Goal: Communication & Community: Participate in discussion

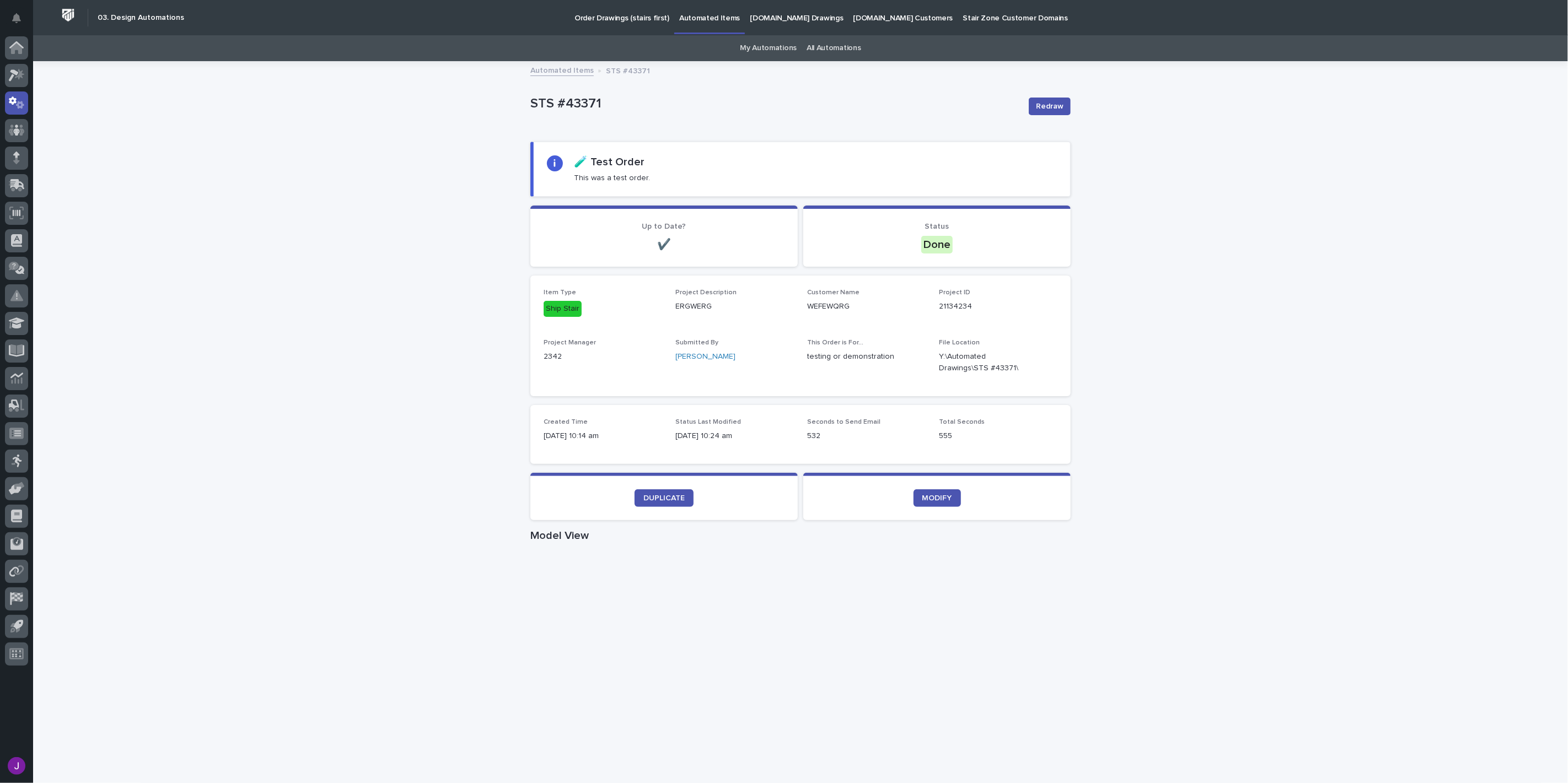
scroll to position [21, 0]
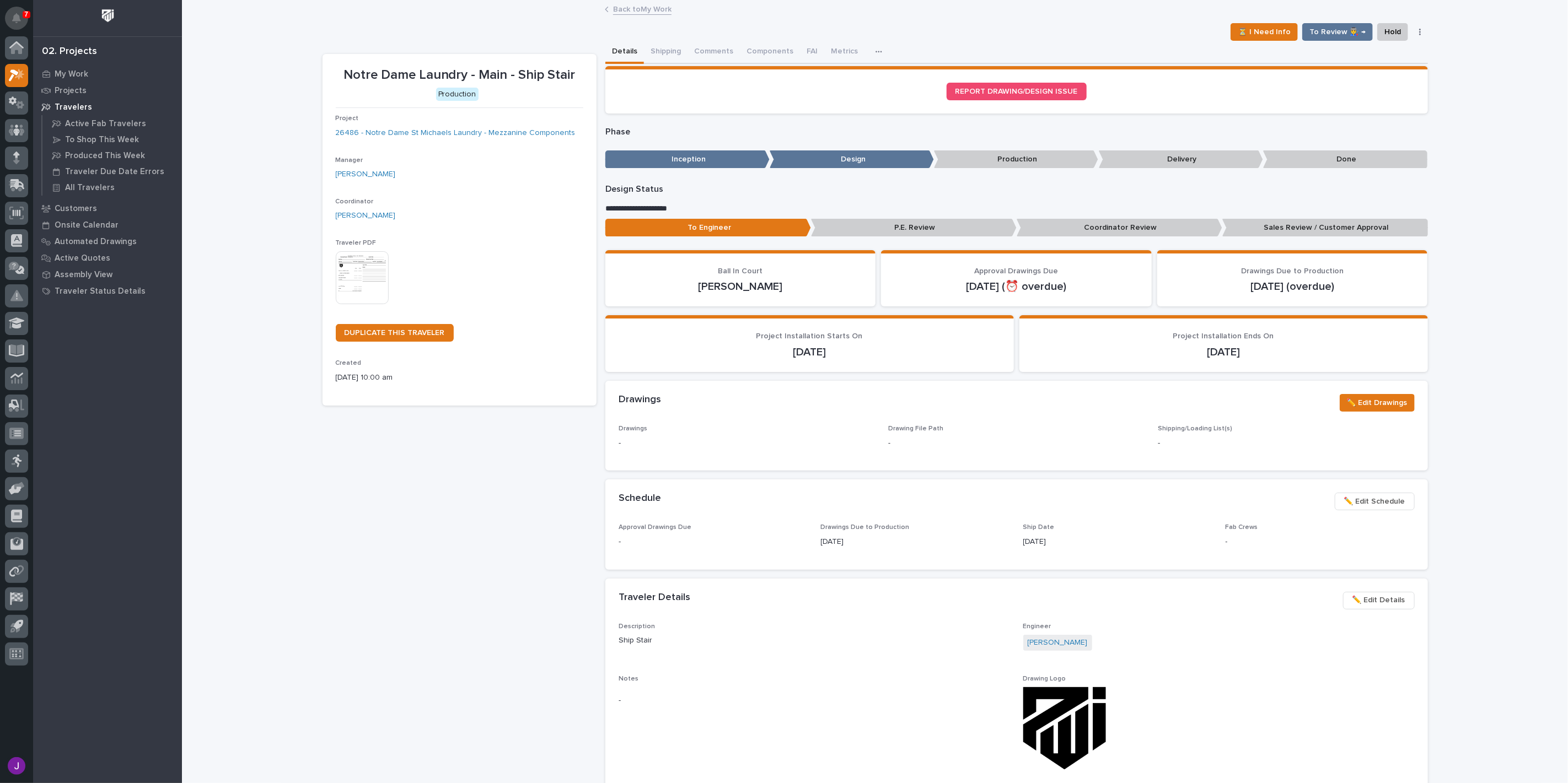
click at [14, 20] on icon "Notifications" at bounding box center [16, 18] width 9 height 10
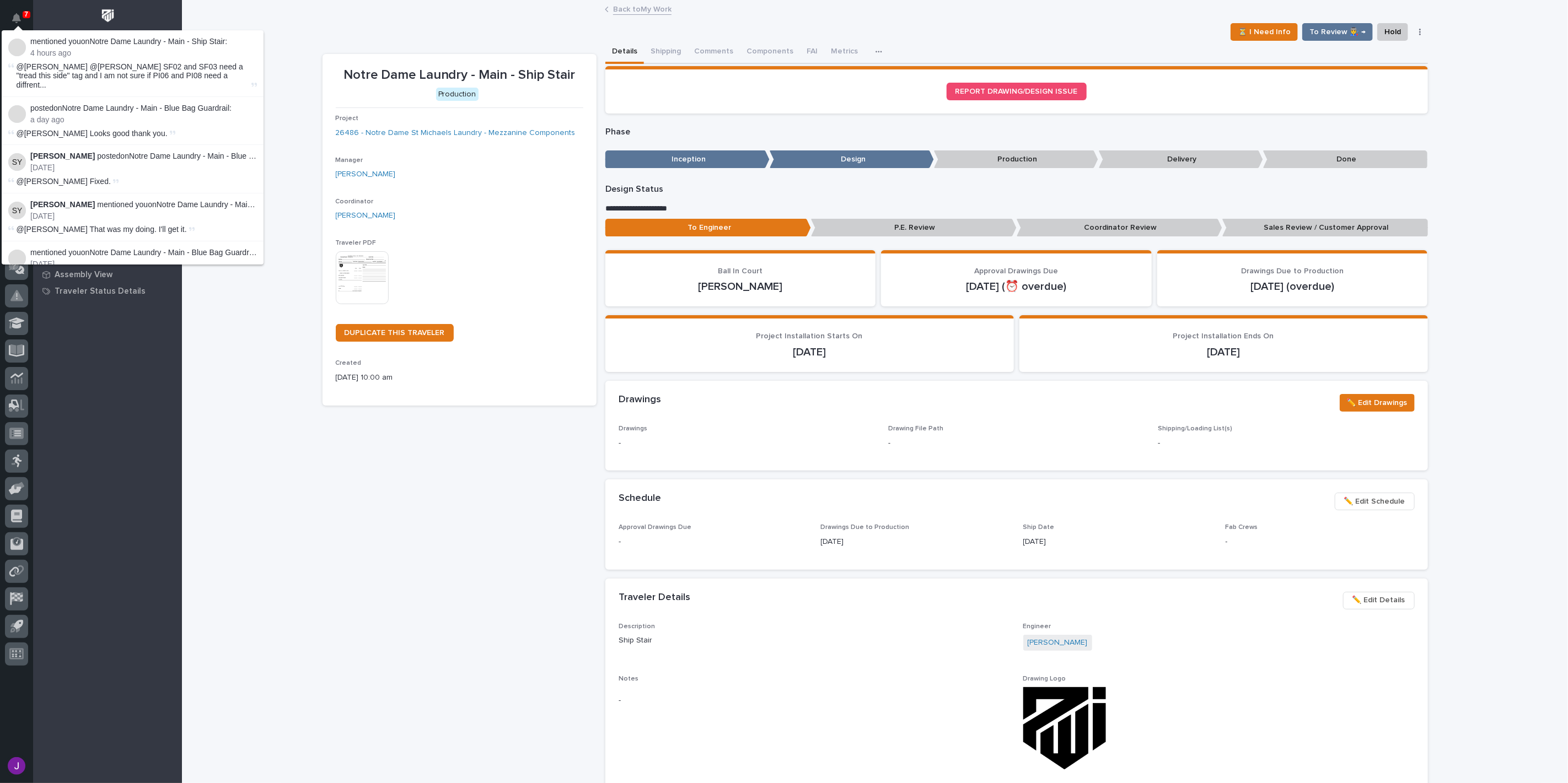
click at [282, 32] on div "Loading... Saving… Loading... Saving… Notre Dame Laundry - Main - Ship Stair ⏳ …" at bounding box center [875, 590] width 1386 height 1178
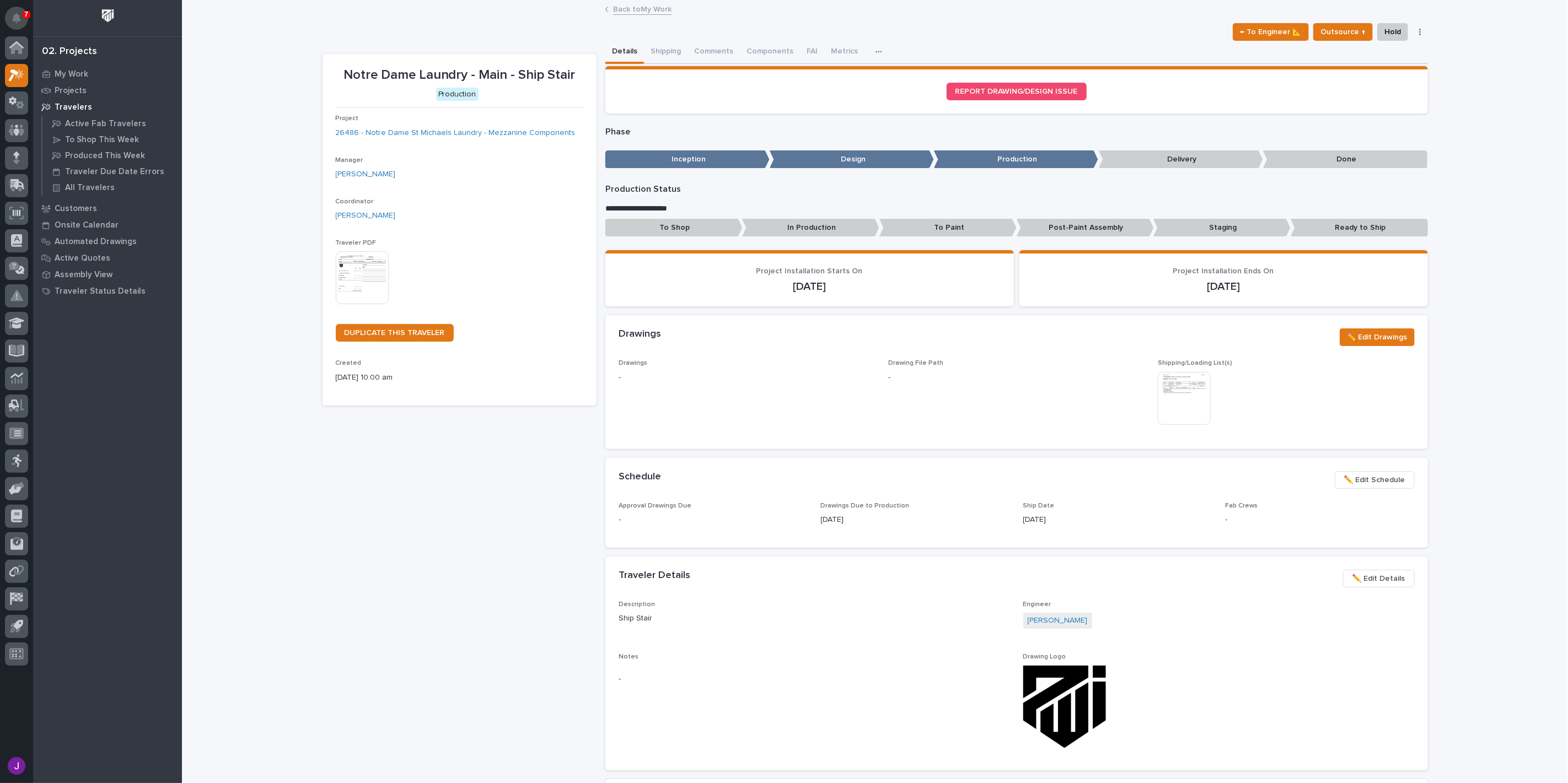
click at [14, 11] on button "Notifications" at bounding box center [16, 18] width 23 height 23
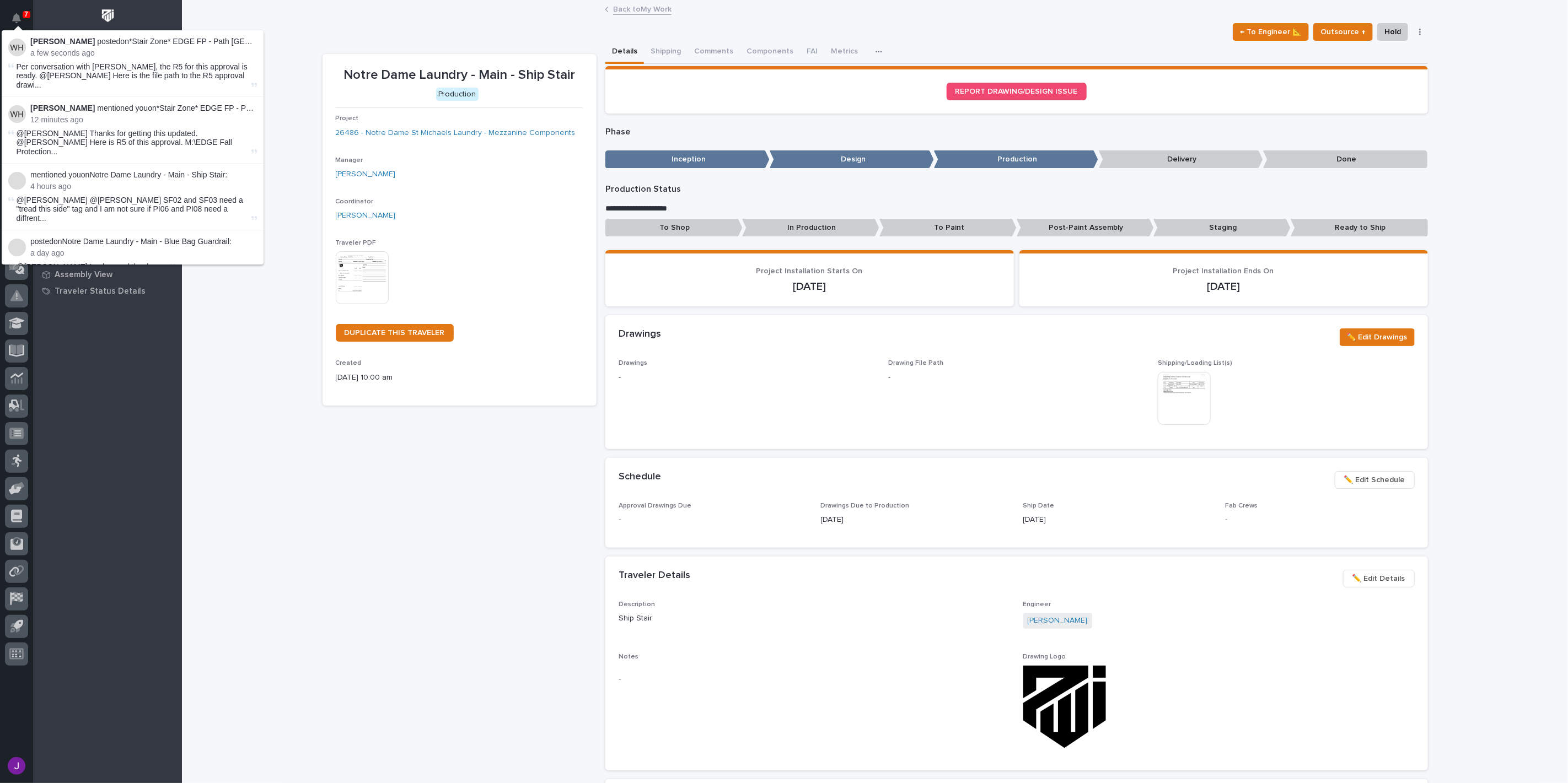
click at [292, 96] on div "Loading... Saving… Loading... Saving… Notre Dame Laundry - Main - Ship Stair ← …" at bounding box center [875, 579] width 1386 height 1156
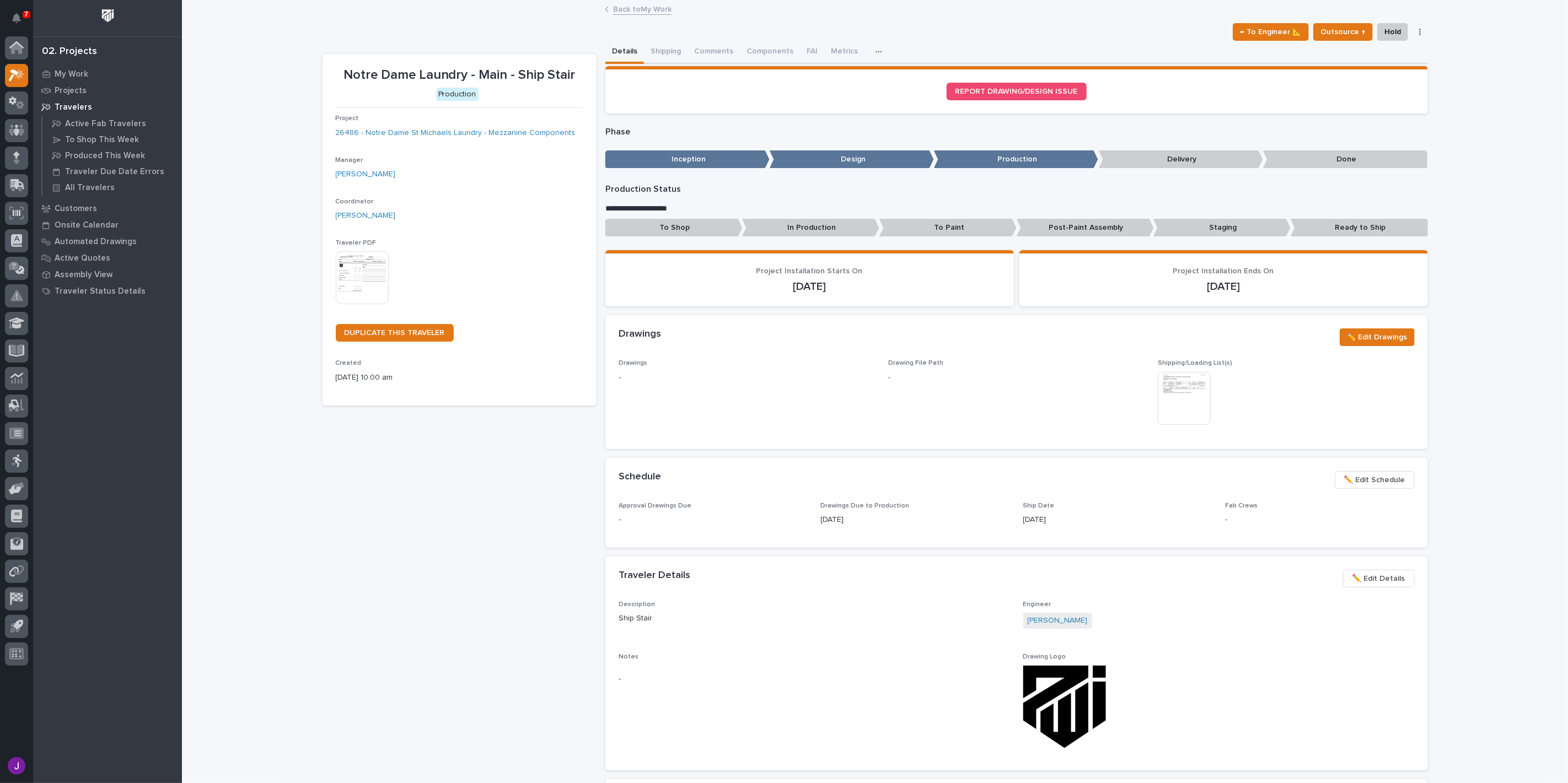
click at [29, 20] on div "7 My Settings Log Out" at bounding box center [16, 391] width 33 height 783
click at [23, 19] on button "Notifications" at bounding box center [16, 18] width 23 height 23
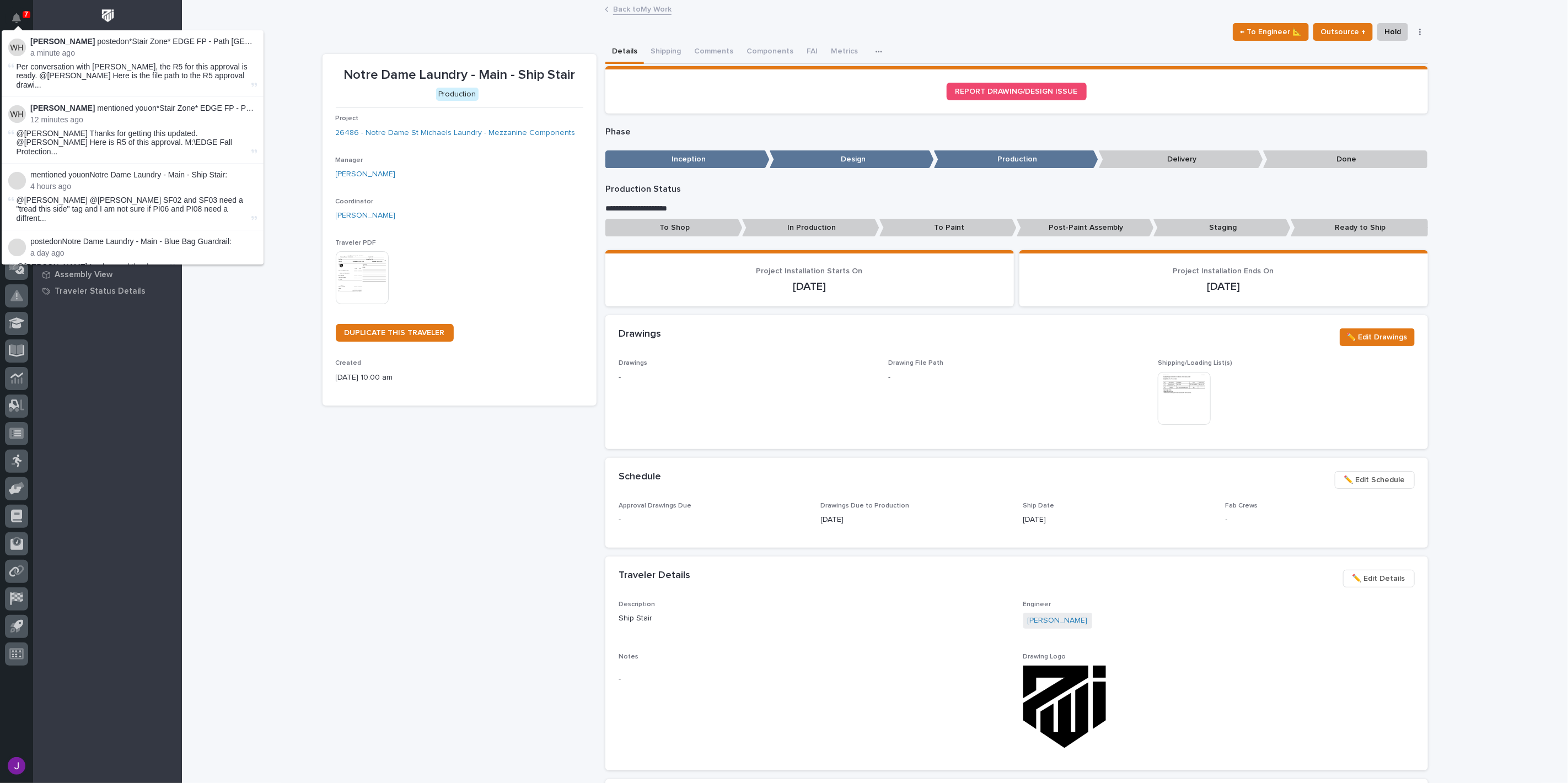
click at [300, 37] on div "Loading... Saving… Loading... Saving… Notre Dame Laundry - Main - Ship Stair ← …" at bounding box center [875, 579] width 1386 height 1156
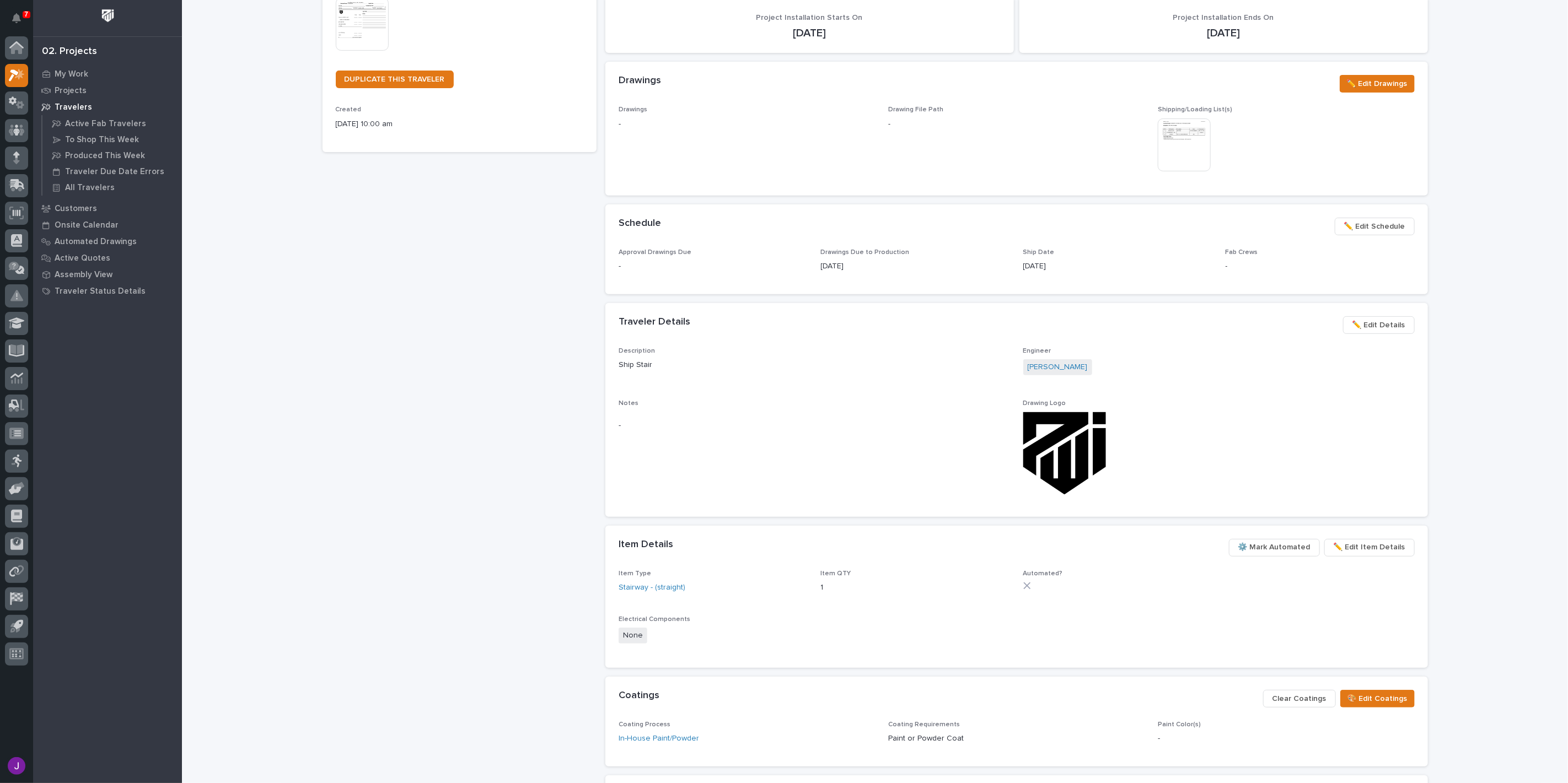
scroll to position [403, 0]
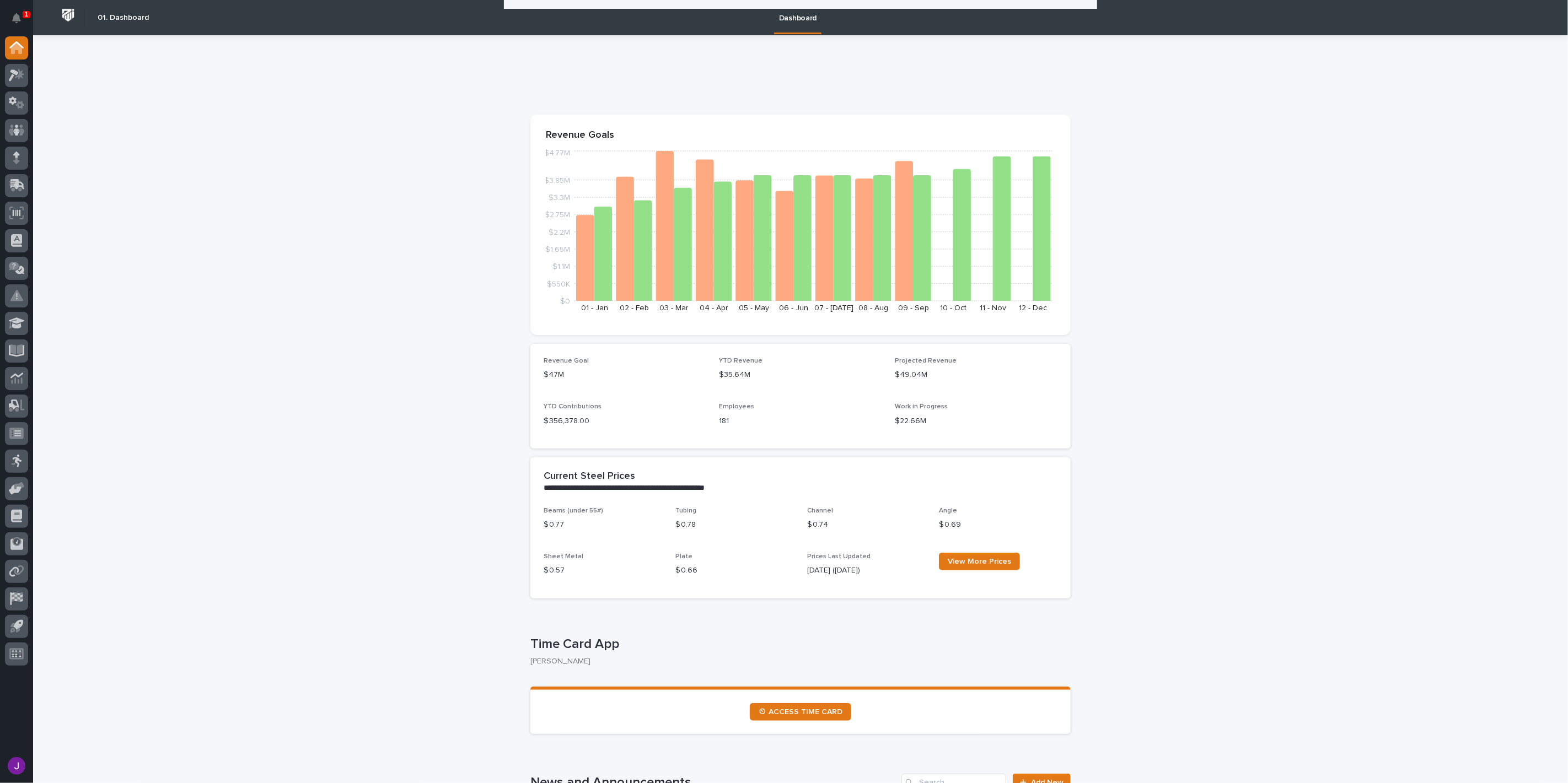
scroll to position [1817, 0]
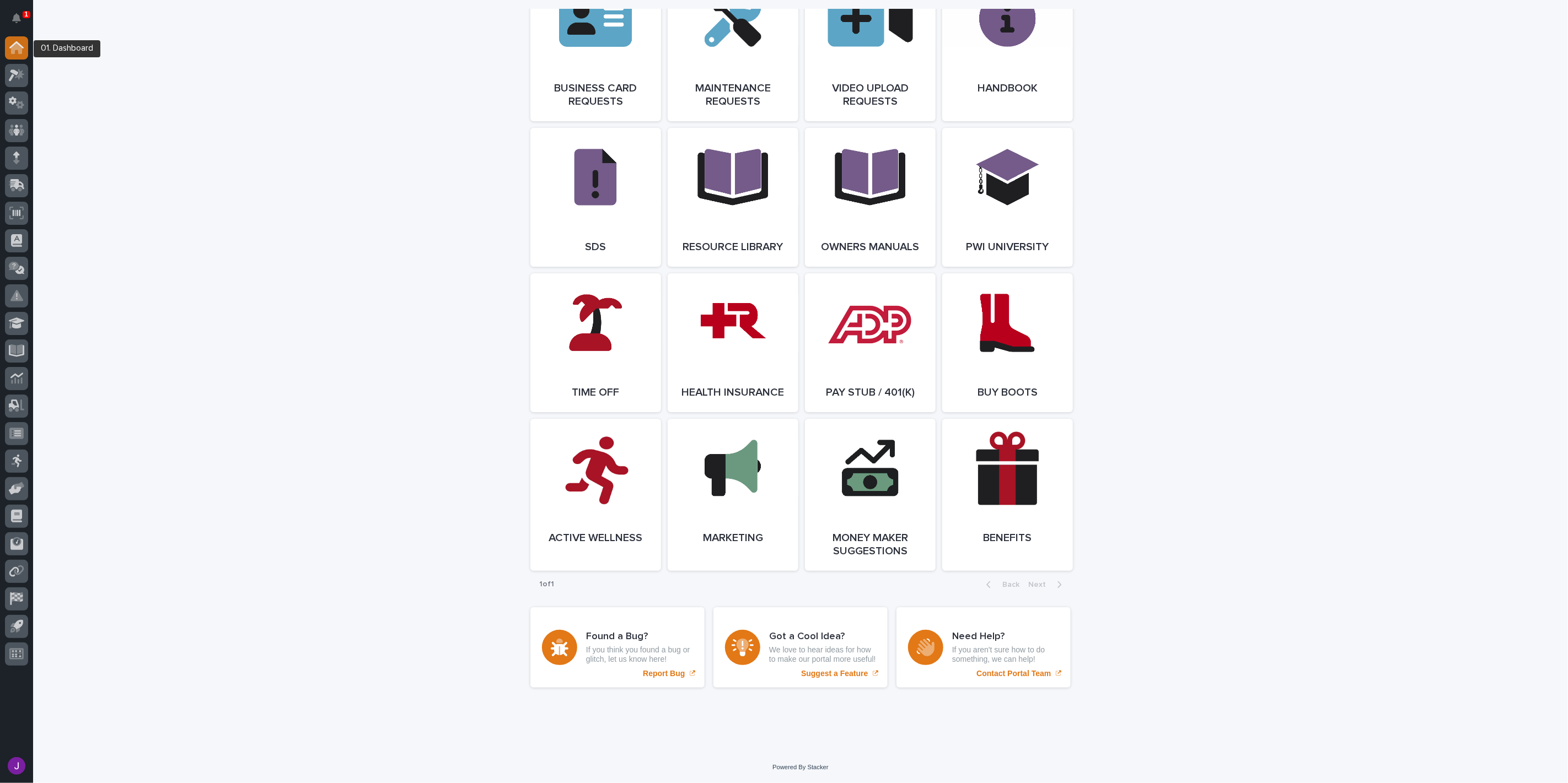
click at [20, 46] on icon at bounding box center [16, 44] width 14 height 7
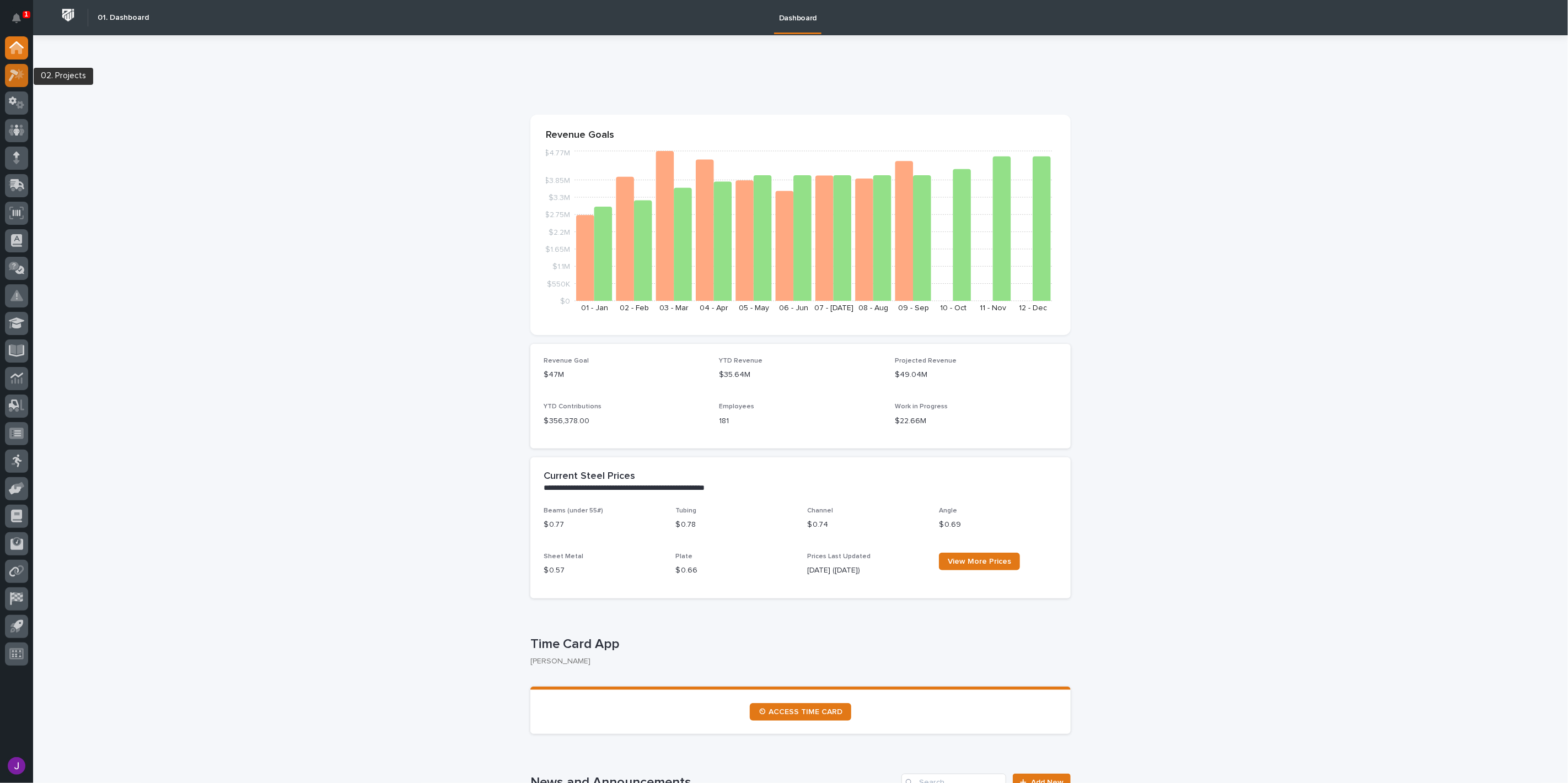
click at [18, 70] on icon at bounding box center [20, 74] width 10 height 11
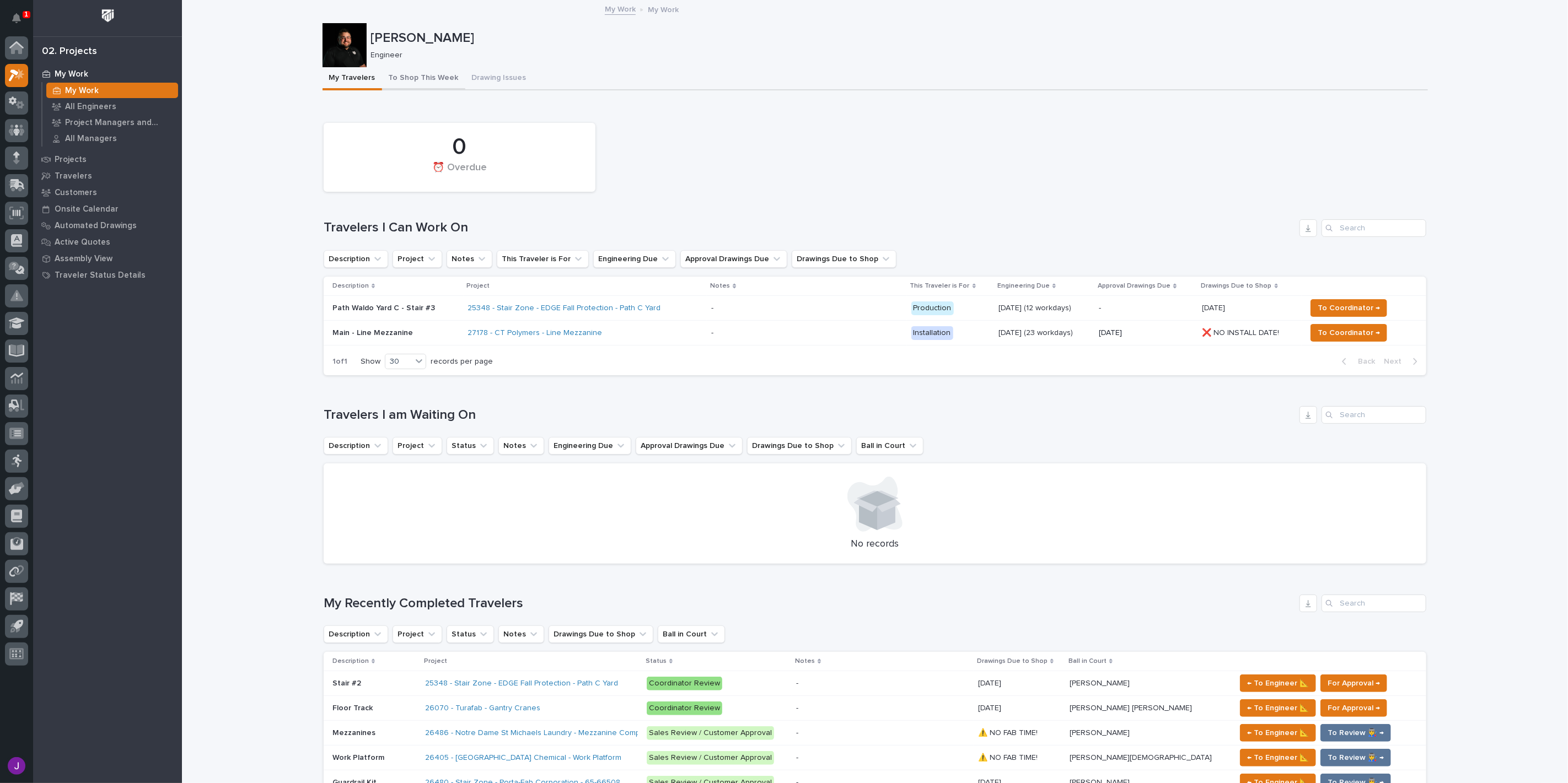
click at [416, 83] on button "To Shop This Week" at bounding box center [424, 79] width 83 height 23
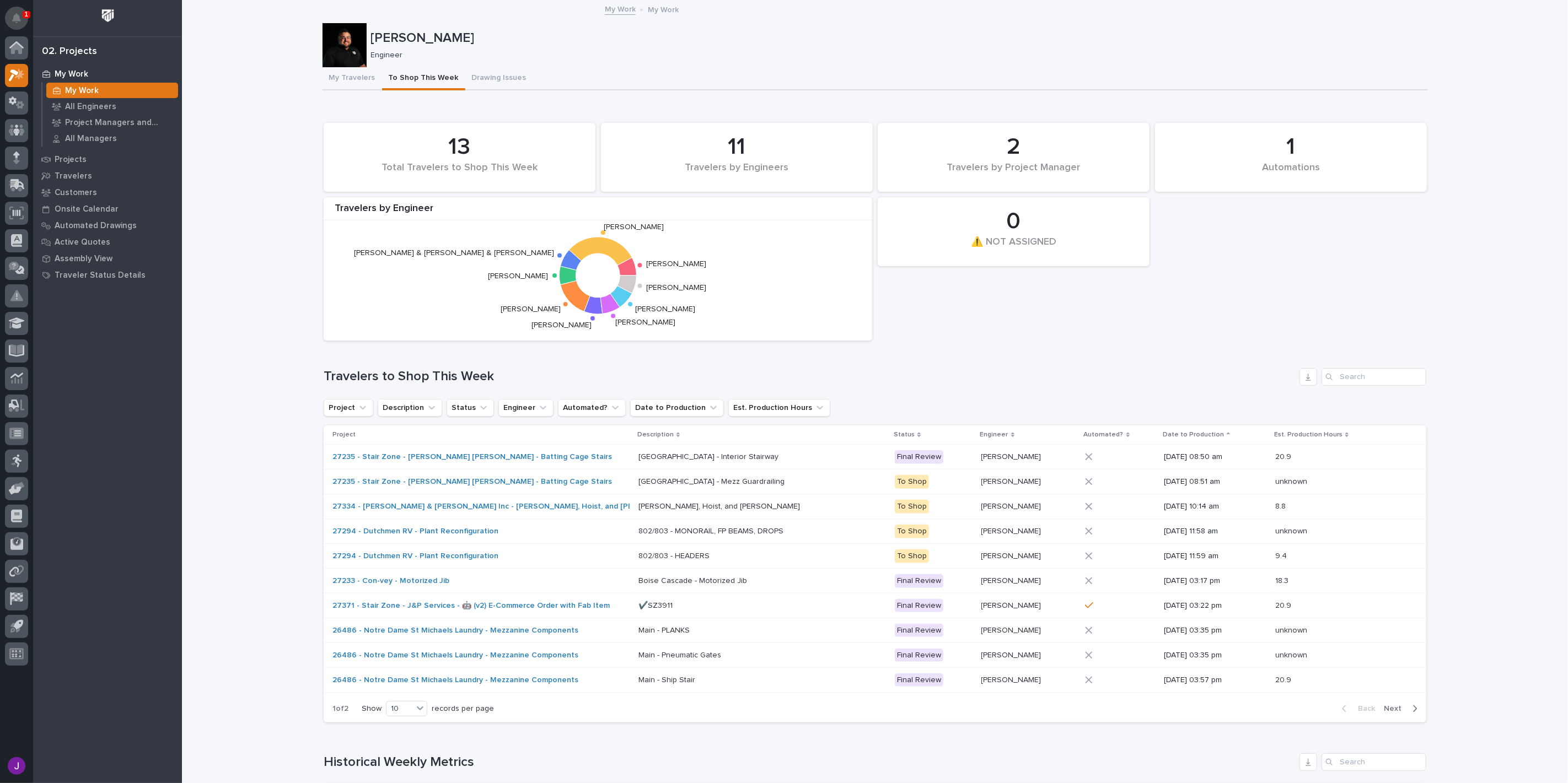
click at [20, 18] on icon "Notifications" at bounding box center [16, 18] width 9 height 10
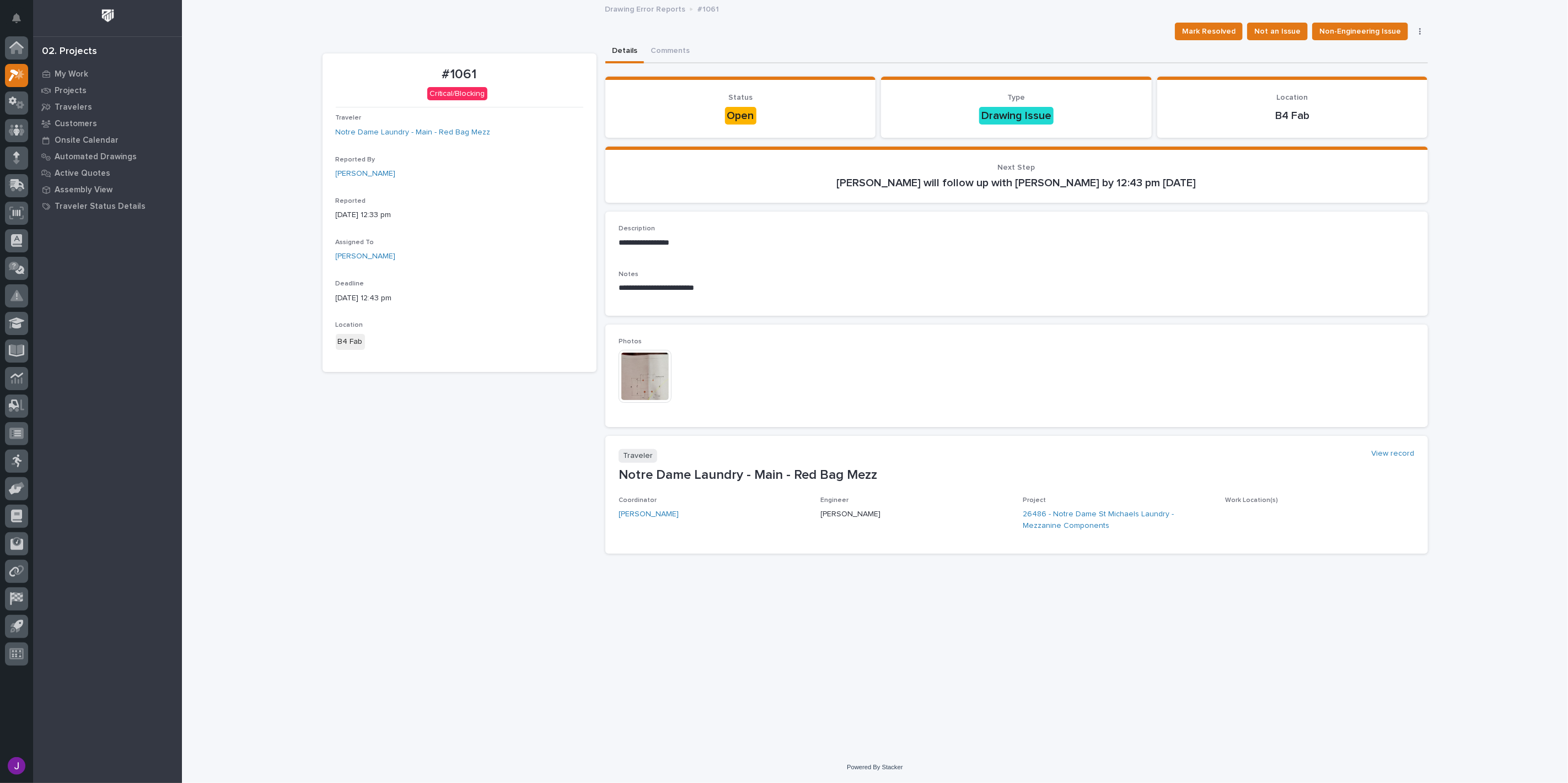
click at [659, 365] on img at bounding box center [644, 376] width 53 height 53
click at [842, 494] on section "Traveler View record Notre Dame Laundry - Main - Red Bag Mezz Coordinator Spens…" at bounding box center [1017, 495] width 823 height 118
click at [1155, 380] on div "This file cannot be opened Download File" at bounding box center [1017, 377] width 796 height 55
click at [1312, 589] on div "**********" at bounding box center [875, 362] width 1116 height 724
click at [641, 378] on img at bounding box center [644, 376] width 53 height 53
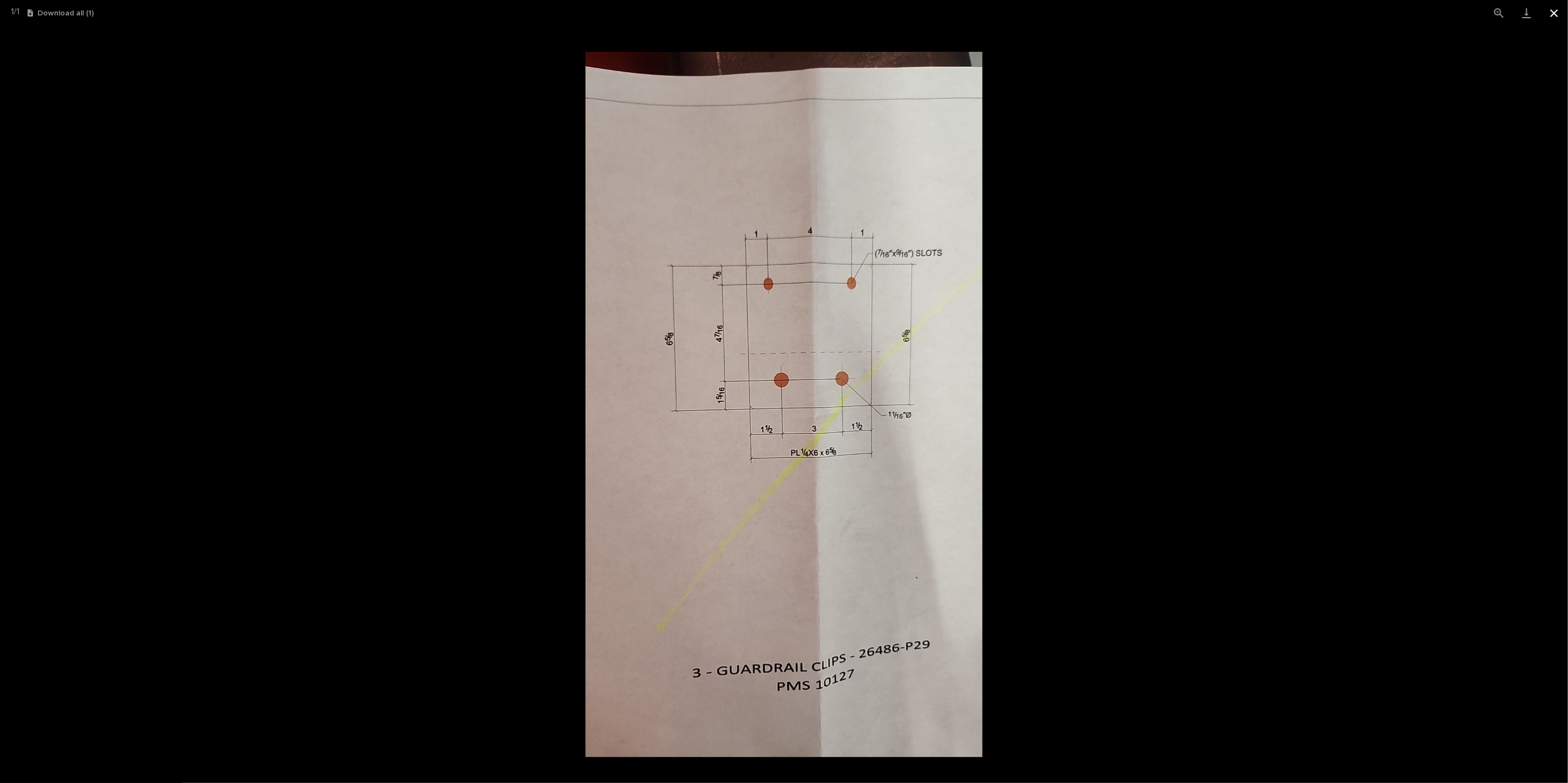
click at [1552, 23] on button "Close gallery" at bounding box center [1554, 13] width 27 height 26
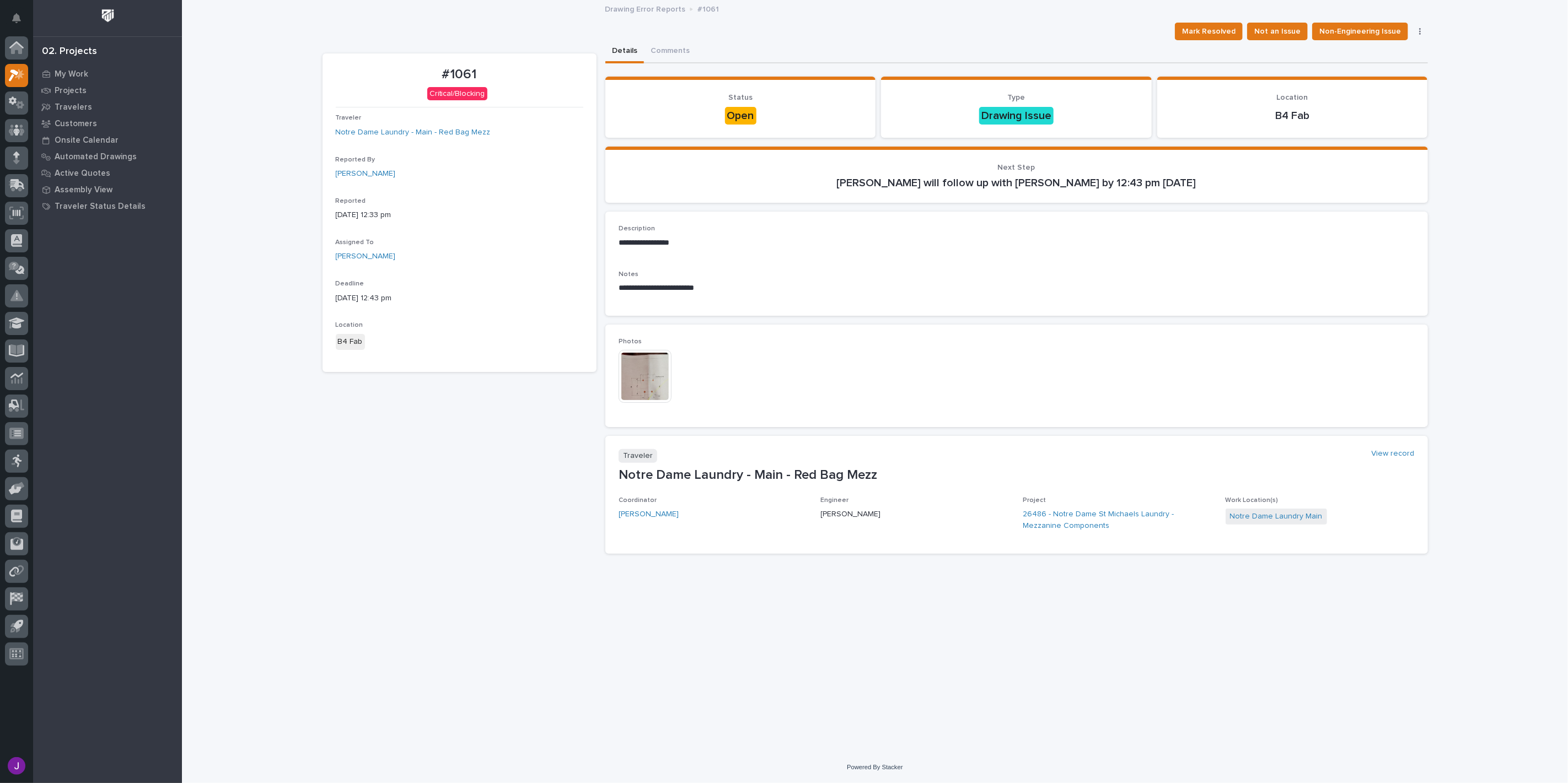
click at [1420, 33] on icon "button" at bounding box center [1420, 31] width 1 height 7
click at [672, 53] on button "Comments" at bounding box center [670, 52] width 53 height 23
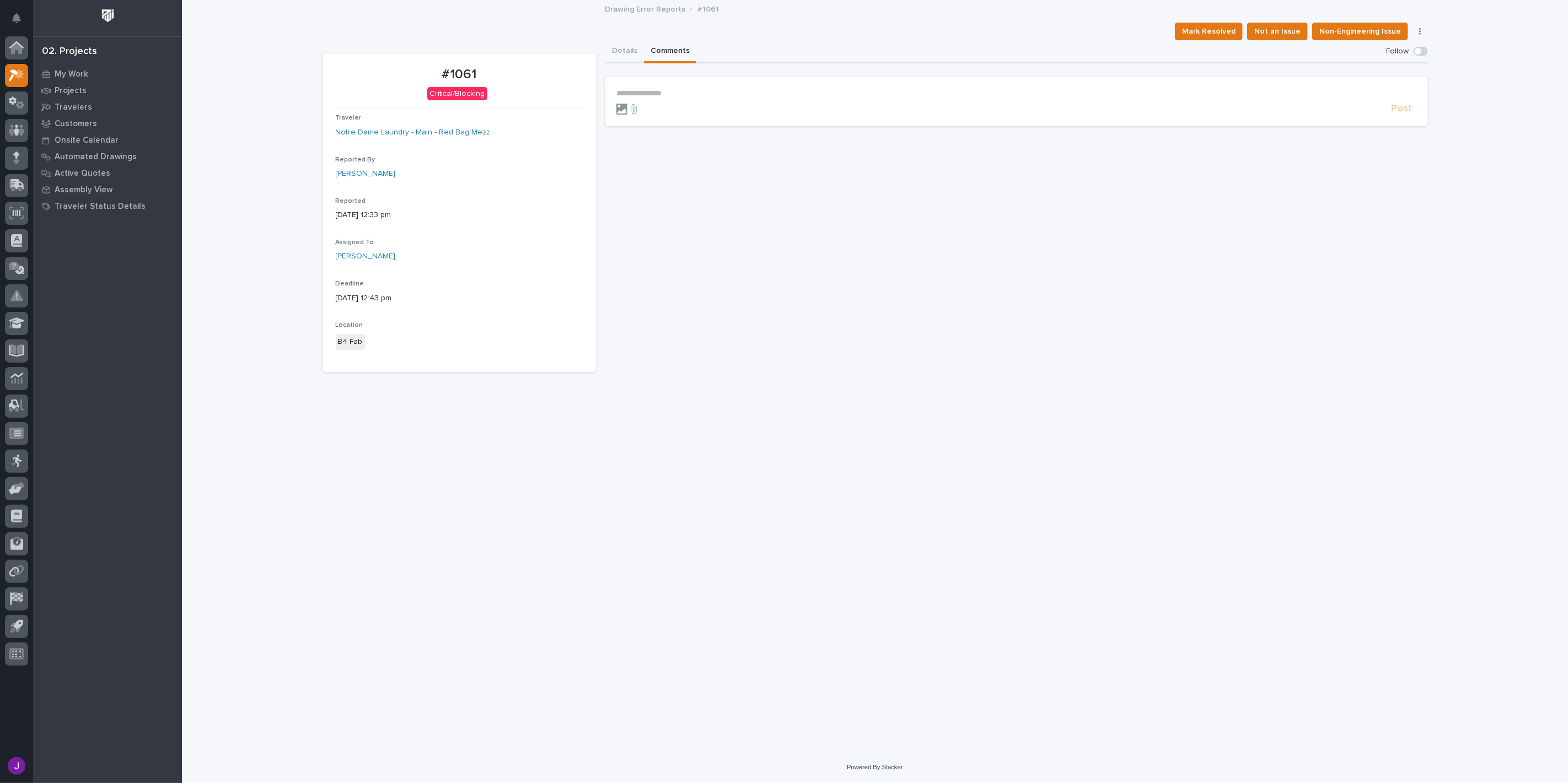
click at [624, 105] on icon at bounding box center [622, 109] width 11 height 11
click at [616, 104] on input "file" at bounding box center [616, 104] width 0 height 0
click at [636, 107] on icon at bounding box center [634, 109] width 5 height 10
click at [627, 104] on input "file" at bounding box center [627, 104] width 0 height 0
click at [695, 90] on p "**********" at bounding box center [1017, 94] width 800 height 10
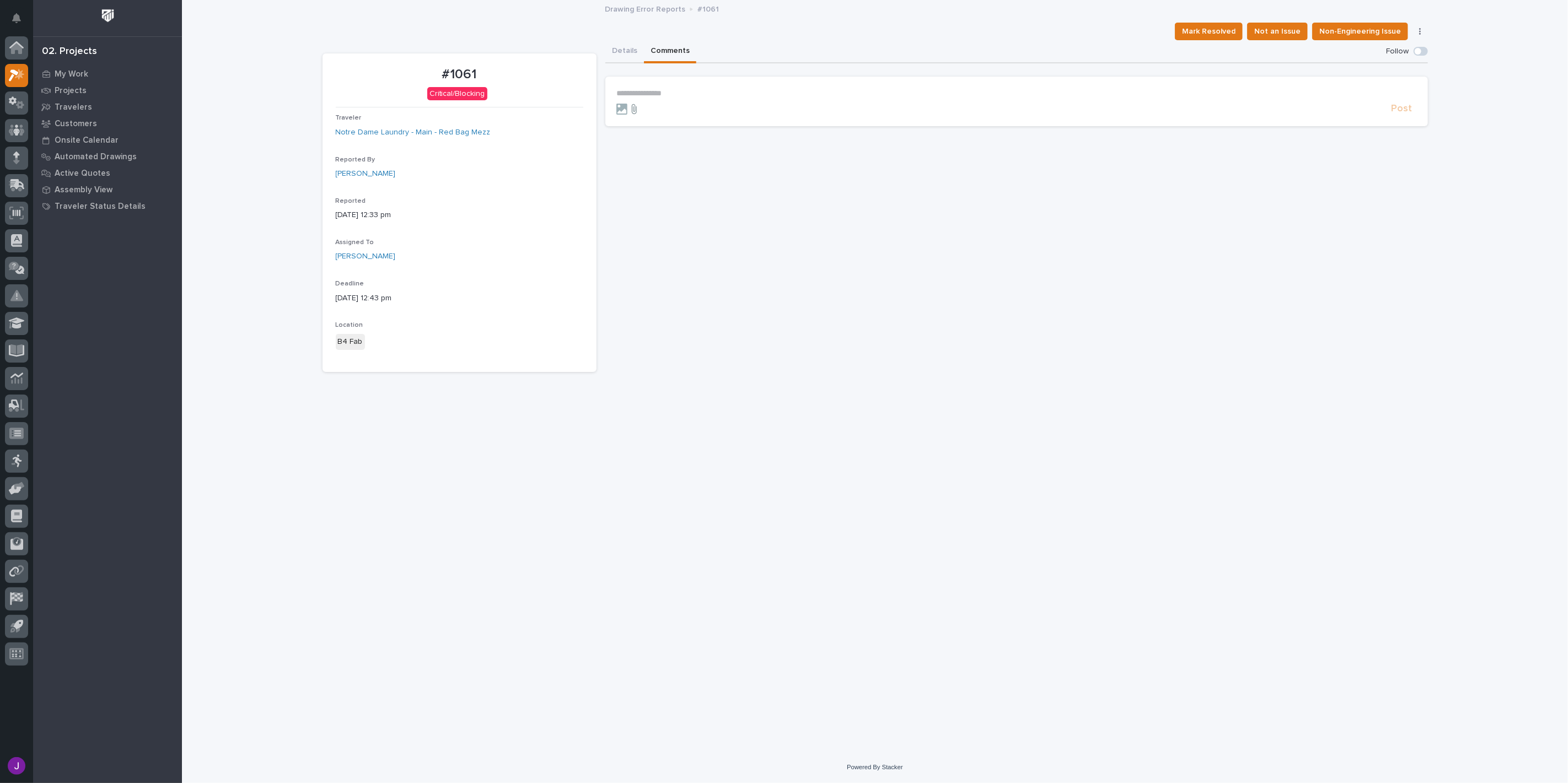
click at [634, 105] on icon at bounding box center [633, 109] width 13 height 11
click at [627, 104] on input "file" at bounding box center [627, 104] width 0 height 0
click at [1228, 34] on span "Mark Resolved" at bounding box center [1209, 31] width 53 height 13
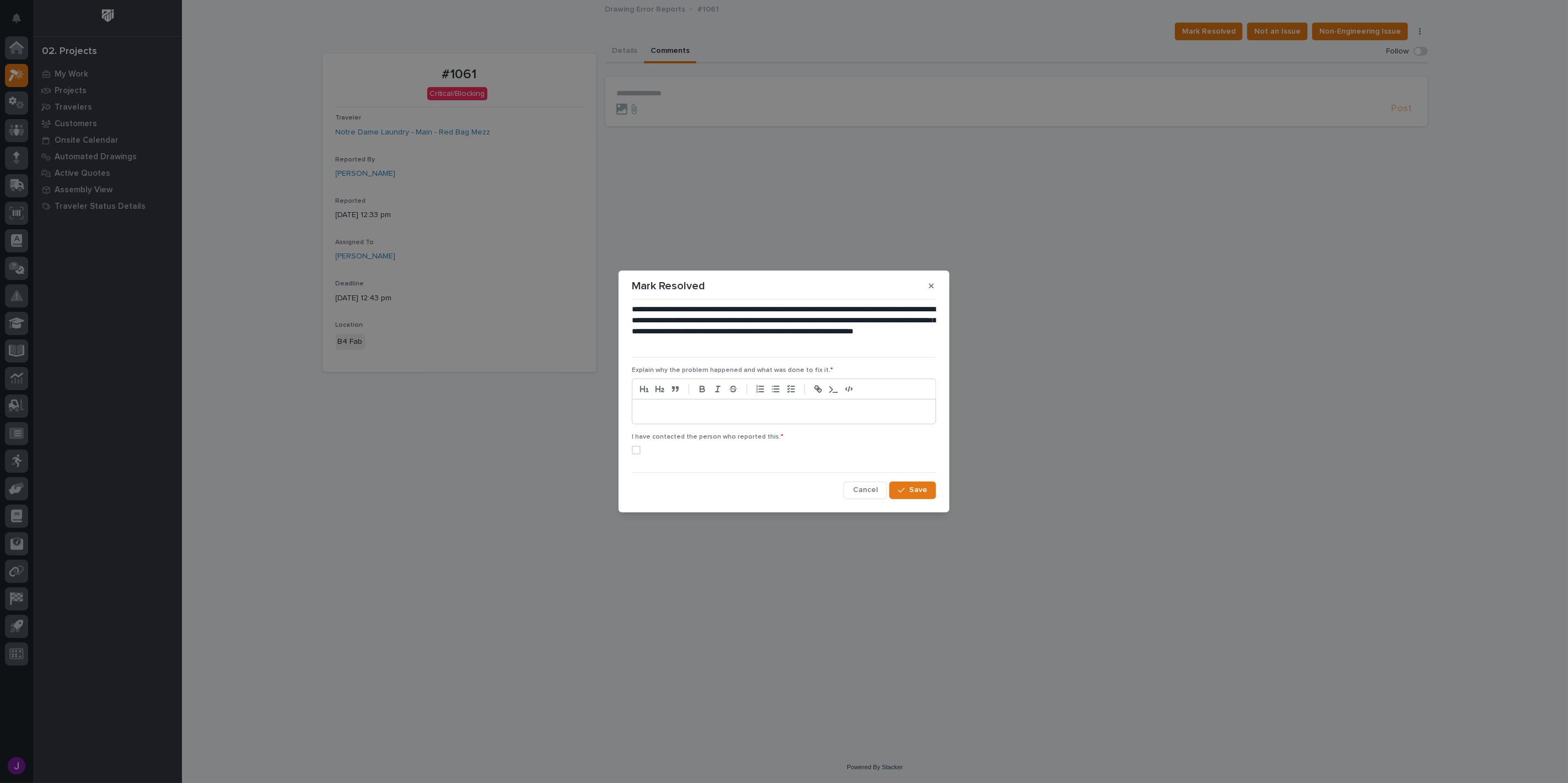
click at [691, 416] on p at bounding box center [784, 412] width 287 height 11
click at [638, 451] on span at bounding box center [636, 449] width 9 height 9
click at [923, 493] on span "Save" at bounding box center [918, 490] width 18 height 10
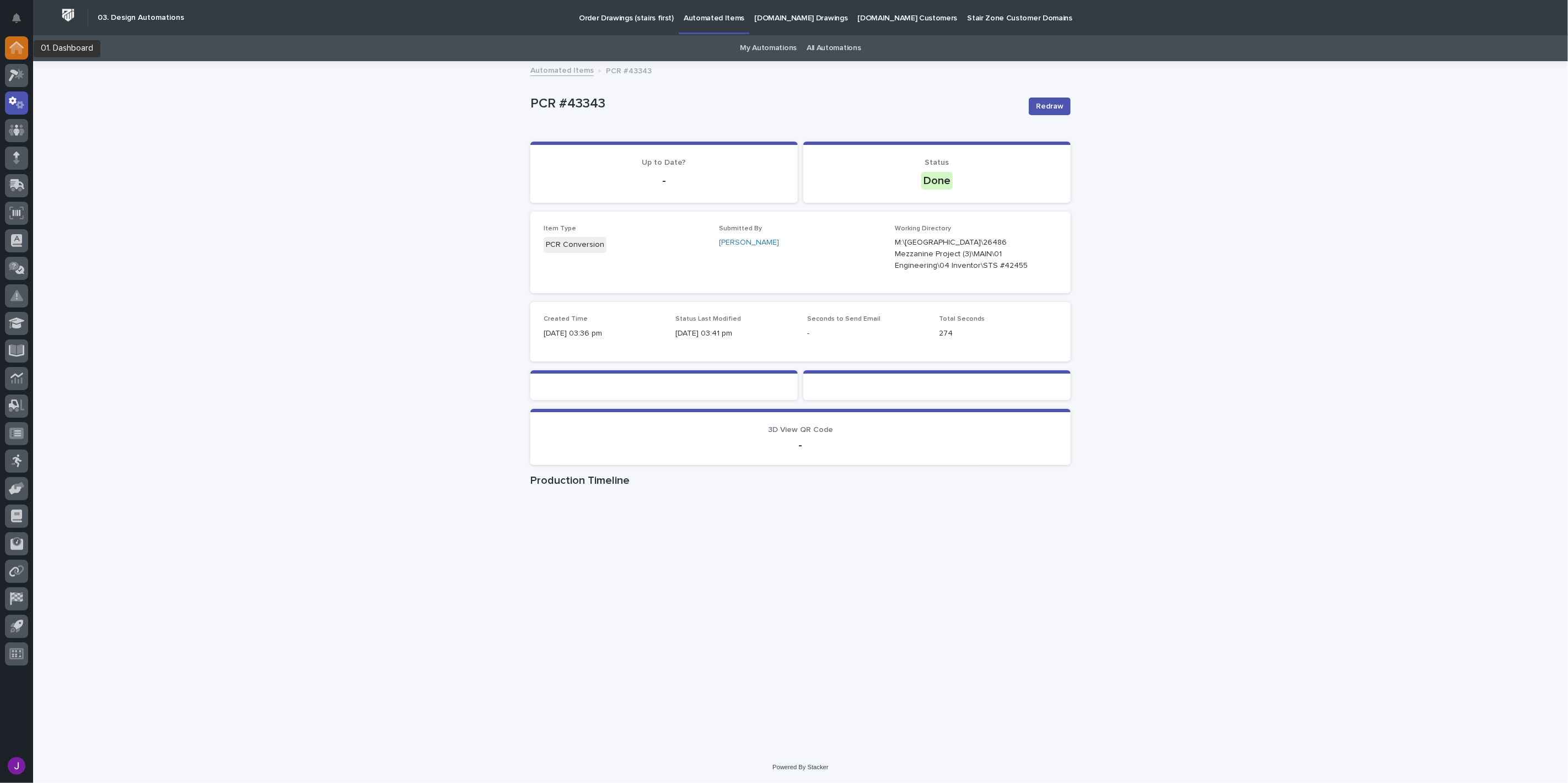
click at [13, 44] on icon at bounding box center [16, 44] width 14 height 7
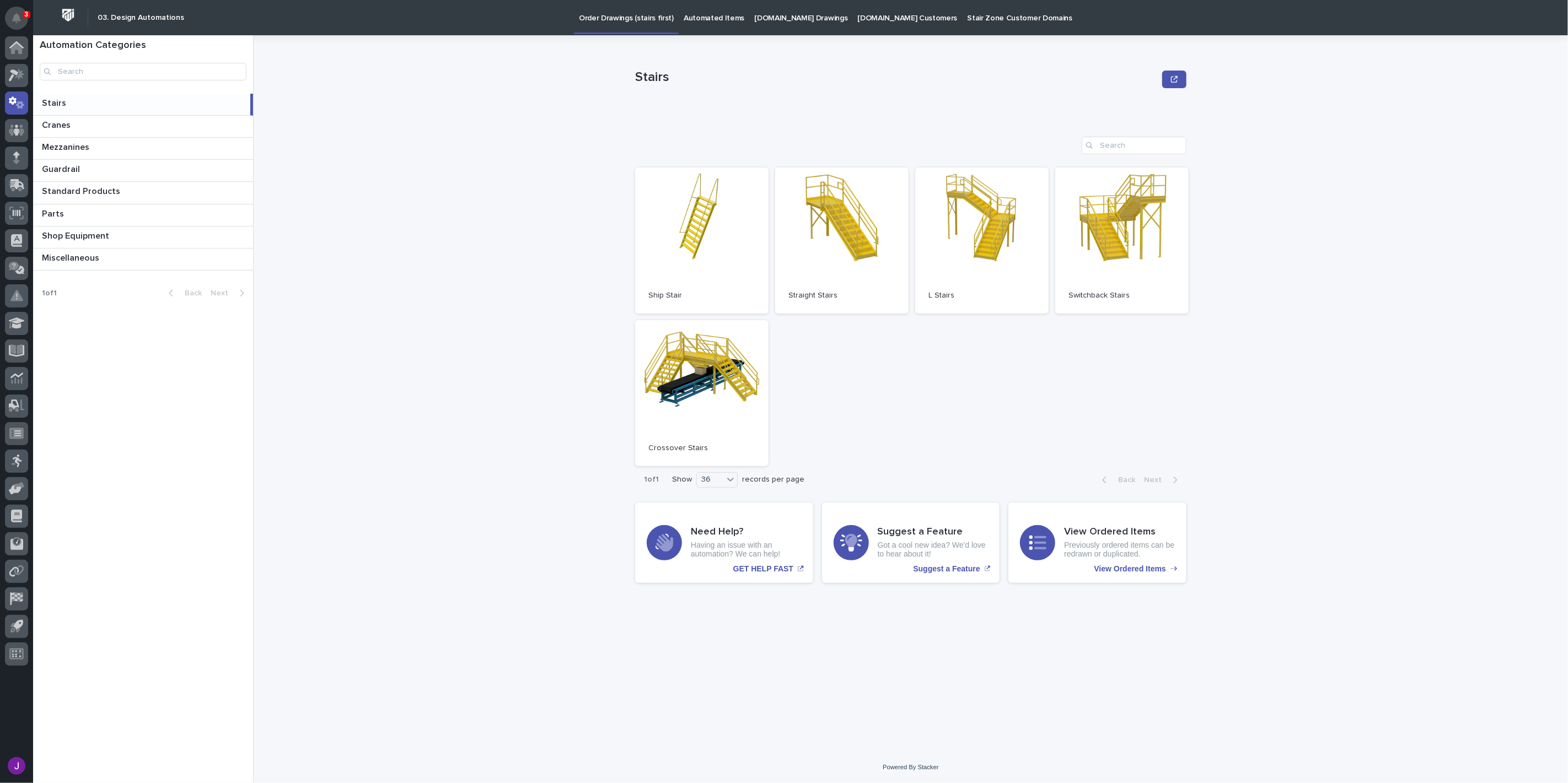
click at [22, 10] on button "Notifications" at bounding box center [16, 18] width 23 height 23
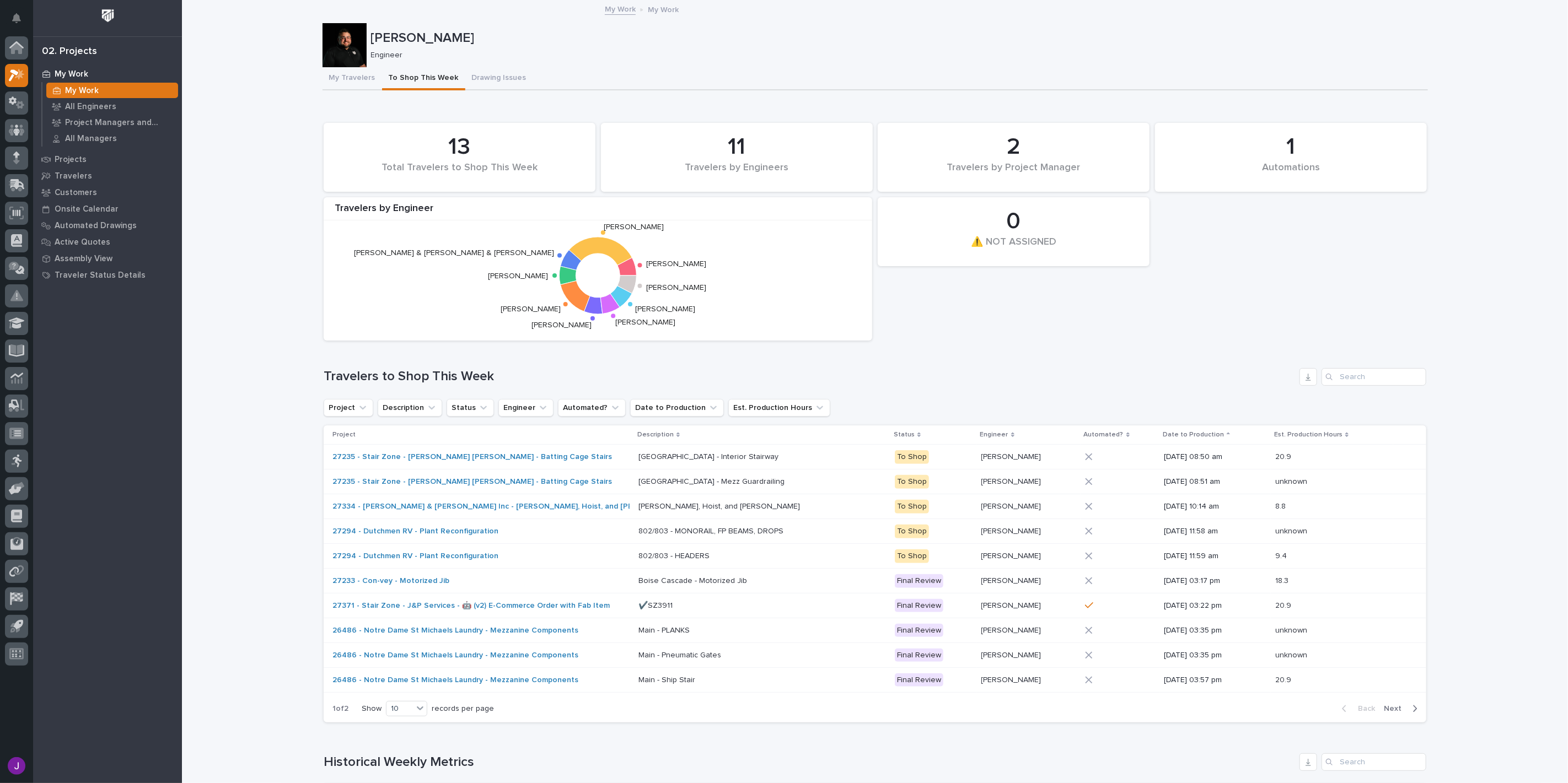
drag, startPoint x: 96, startPoint y: 550, endPoint x: 0, endPoint y: 568, distance: 97.7
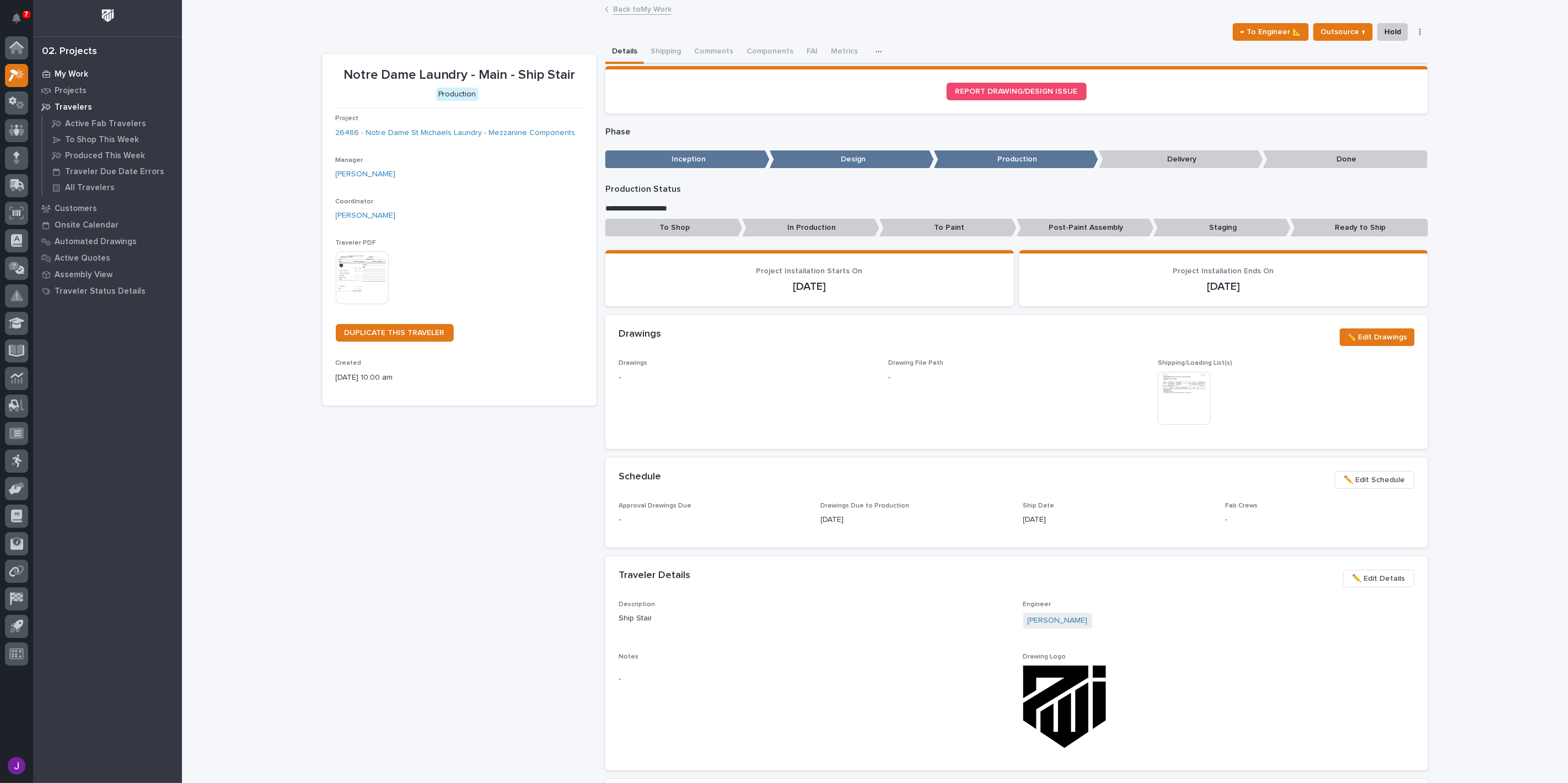
click at [81, 78] on p "My Work" at bounding box center [71, 75] width 34 height 10
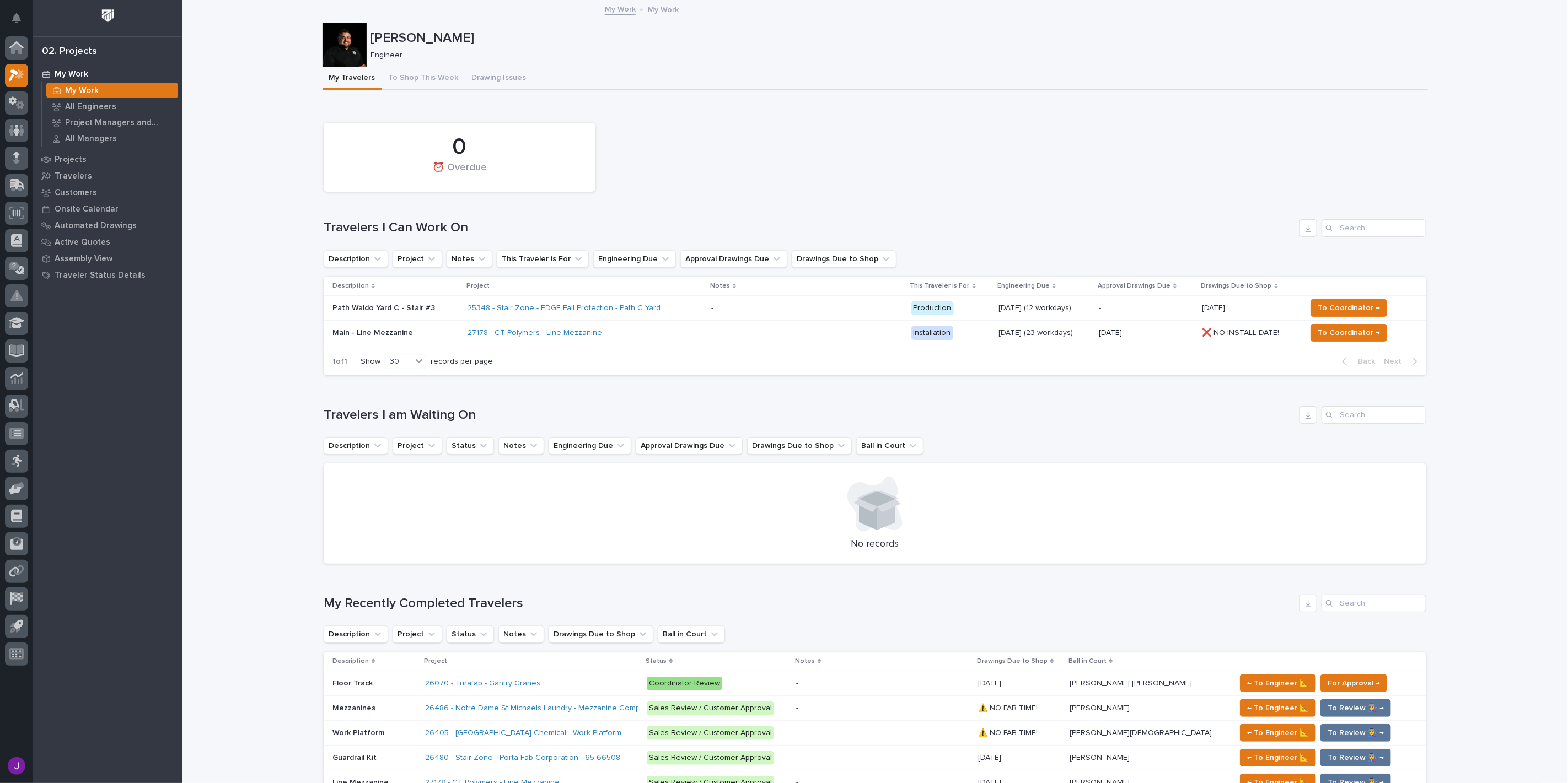
click at [382, 307] on p "Path Waldo Yard C - Stair #3" at bounding box center [395, 308] width 127 height 10
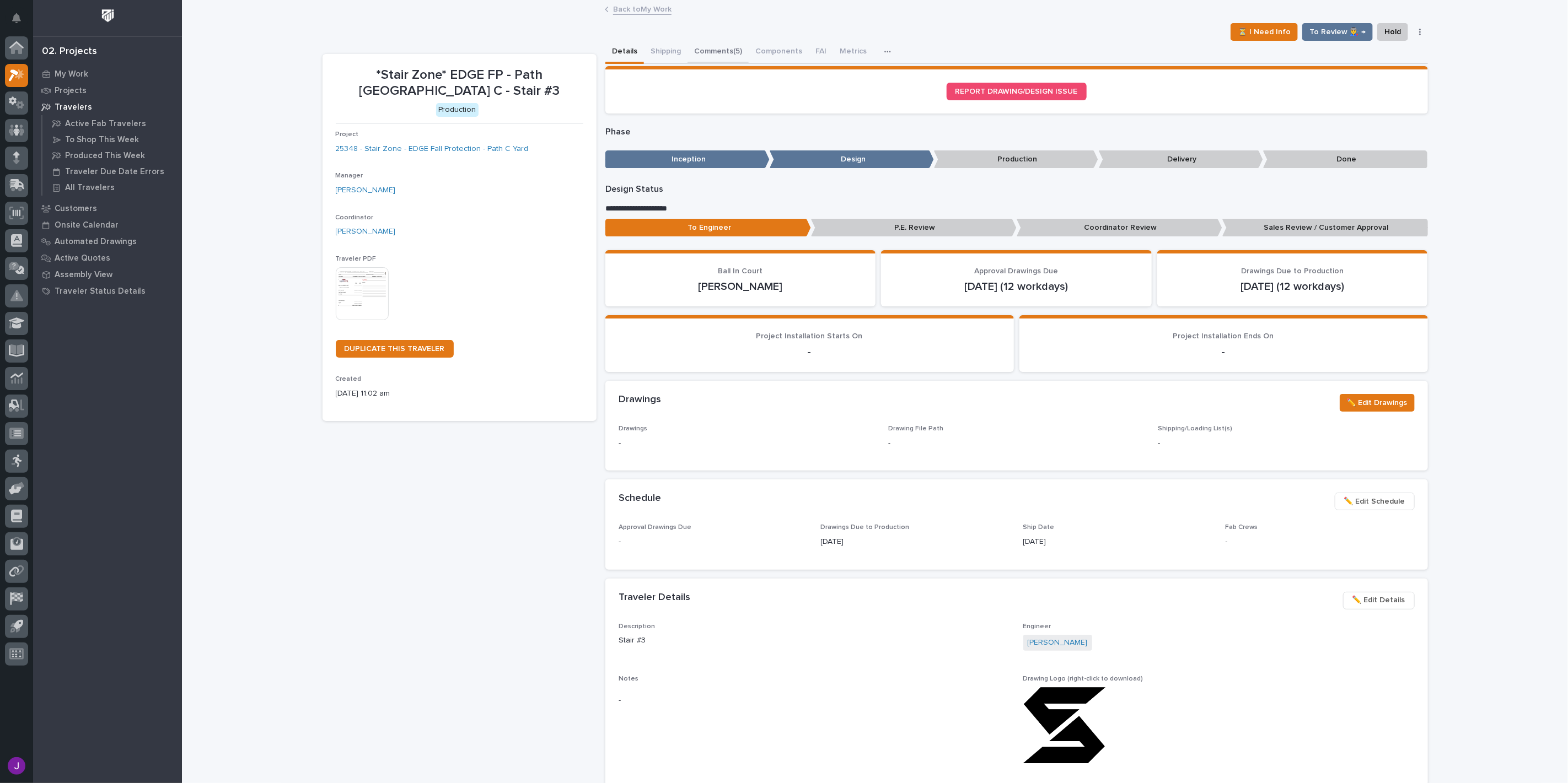
click at [729, 61] on button "Comments (5)" at bounding box center [718, 53] width 61 height 23
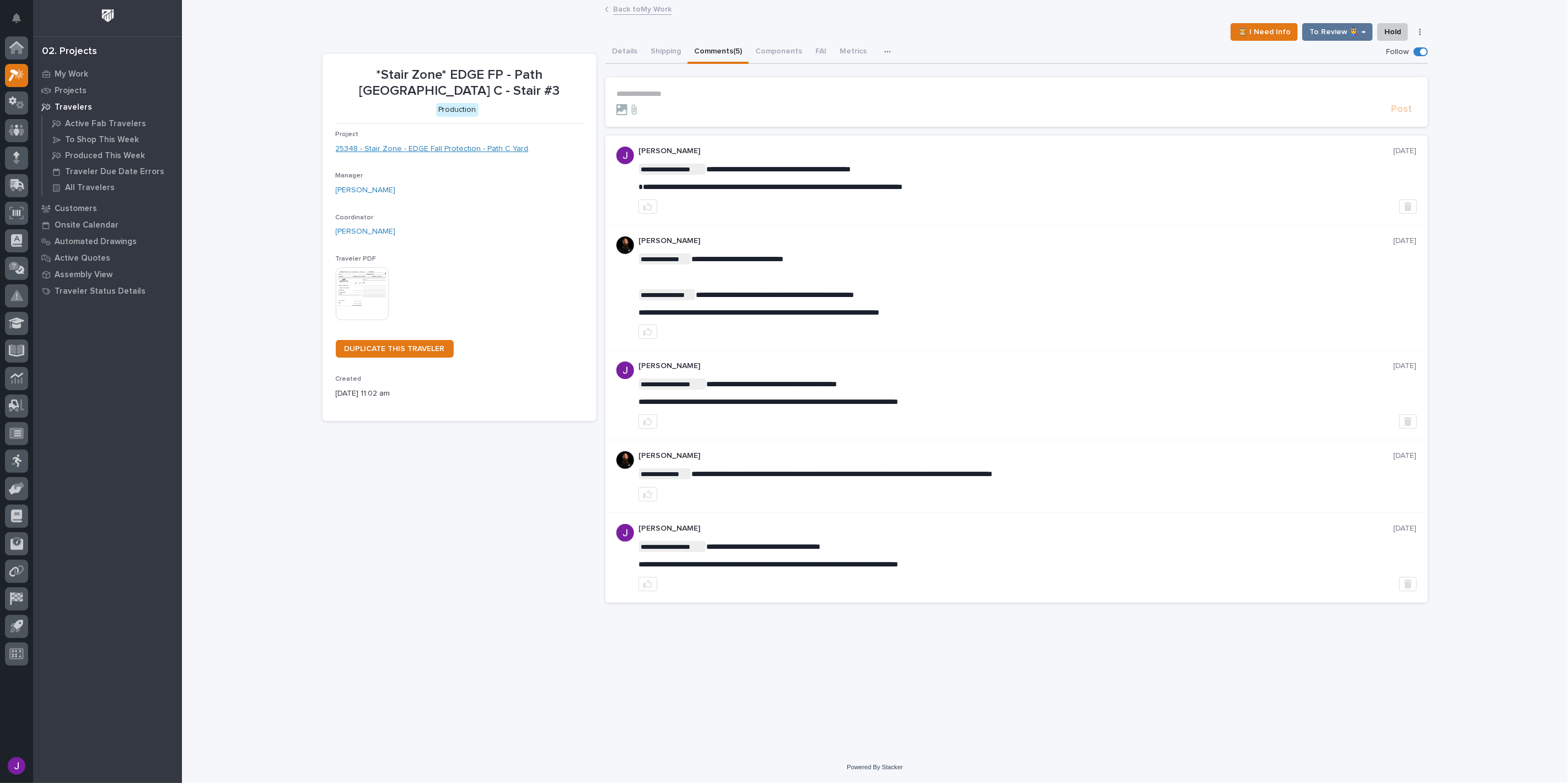
click at [454, 146] on link "25348 - Stair Zone - EDGE Fall Protection - Path C Yard" at bounding box center [432, 149] width 193 height 12
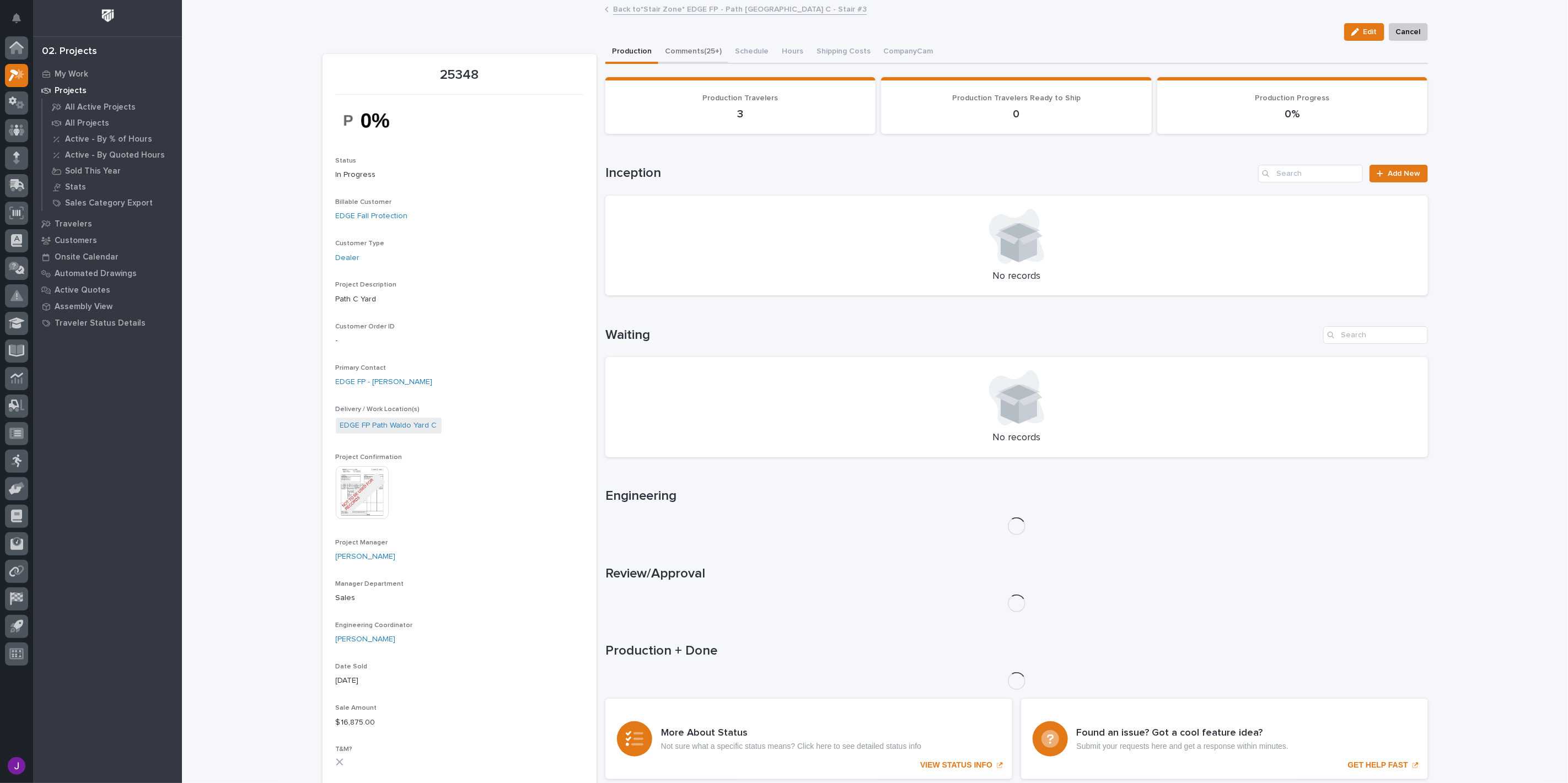
click at [715, 53] on button "Comments (25+)" at bounding box center [693, 53] width 70 height 23
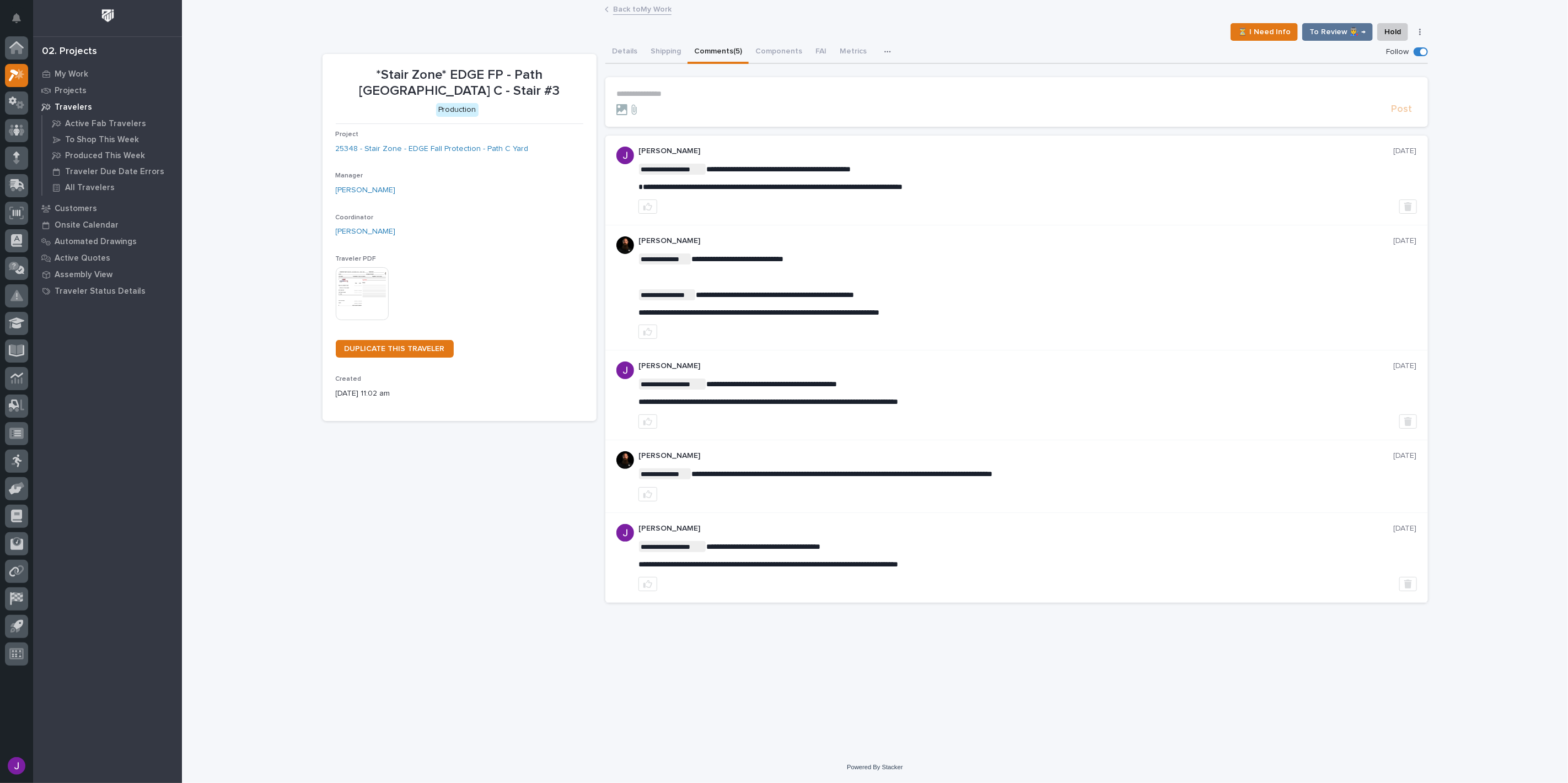
click at [679, 90] on p "**********" at bounding box center [1017, 94] width 800 height 10
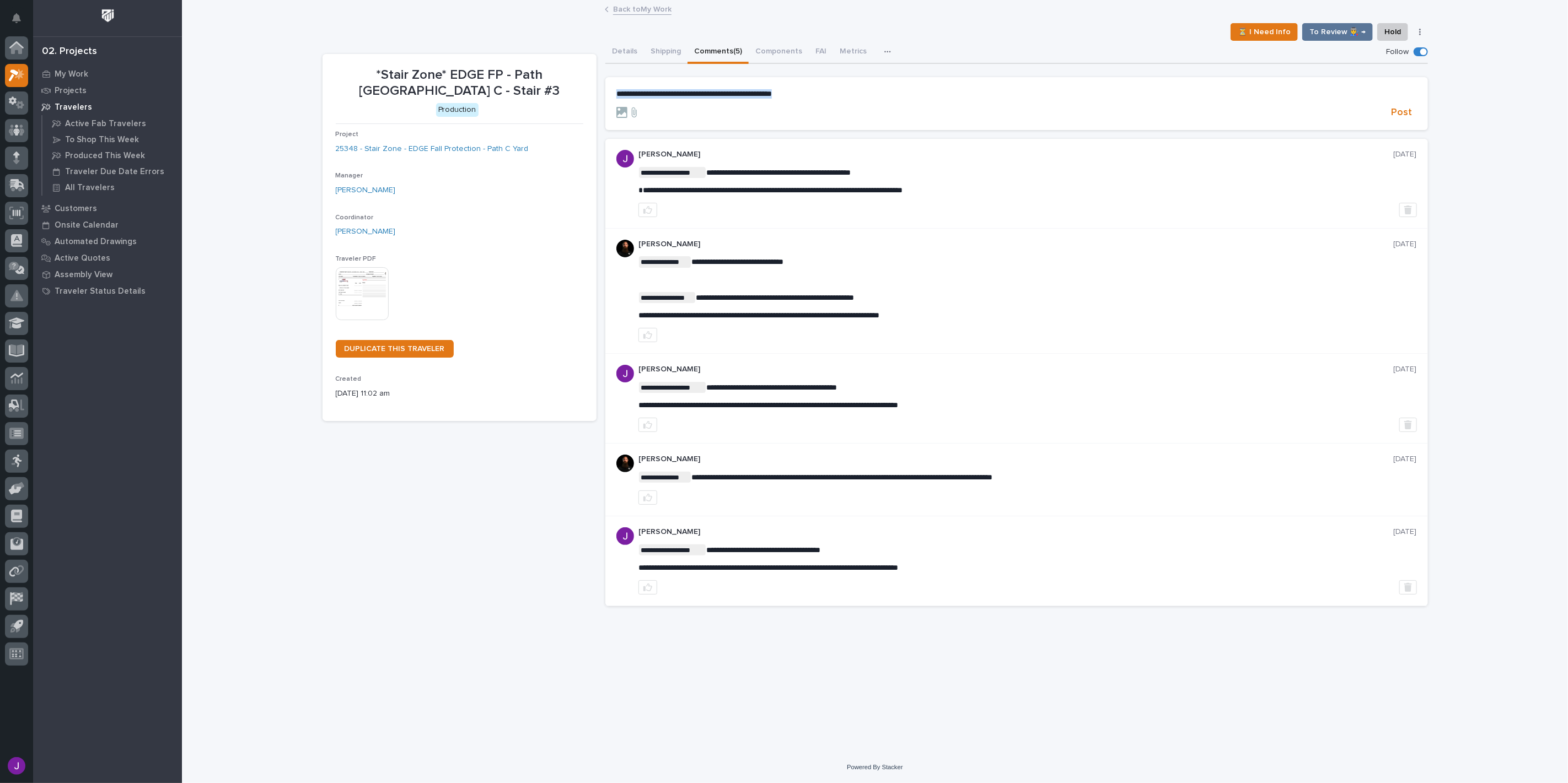
drag, startPoint x: 851, startPoint y: 92, endPoint x: 582, endPoint y: 75, distance: 269.5
click at [582, 75] on div "**********" at bounding box center [876, 328] width 1106 height 574
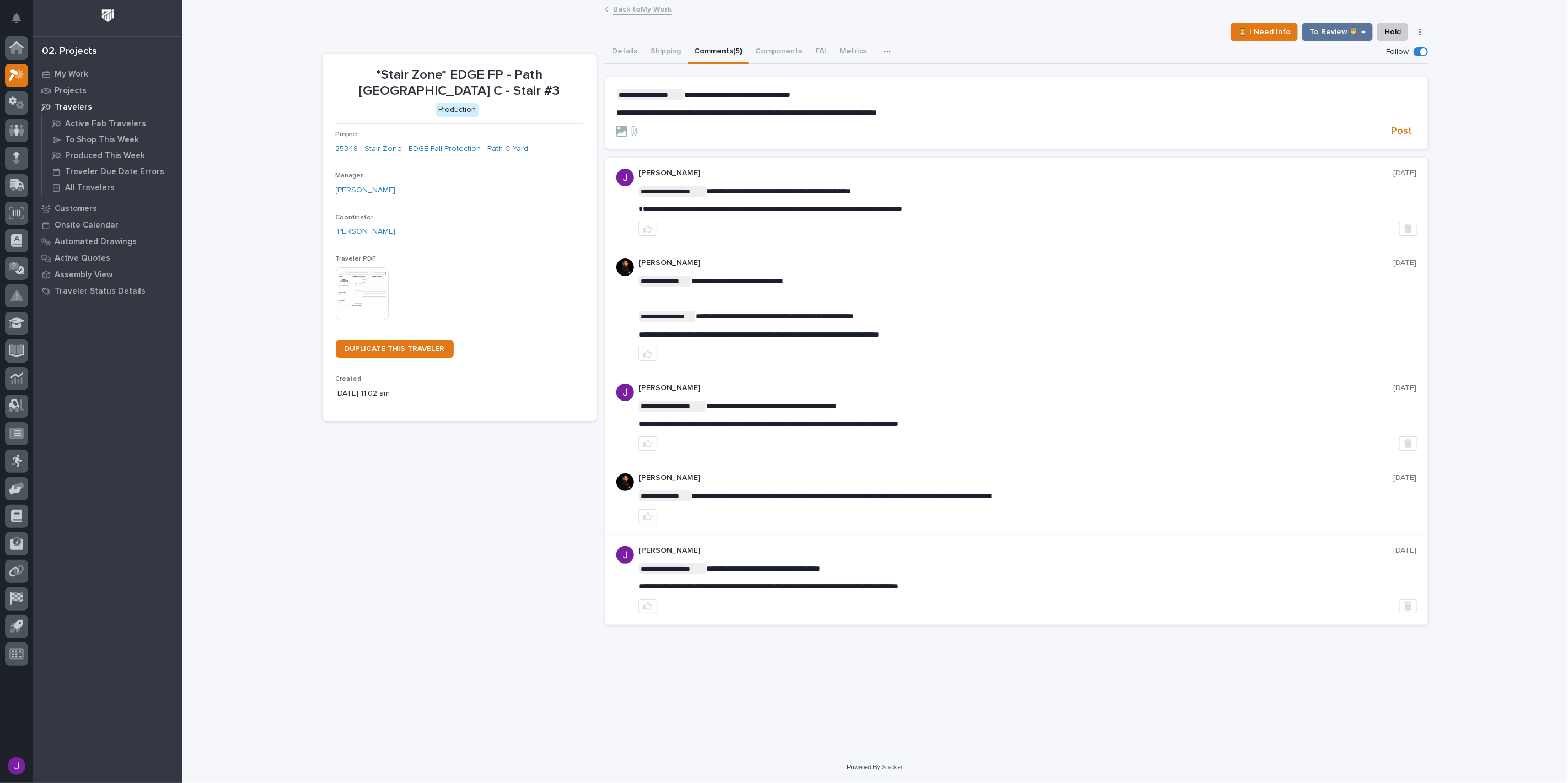
click at [1404, 138] on section "**********" at bounding box center [1017, 113] width 823 height 72
click at [1409, 133] on span "Post" at bounding box center [1402, 131] width 21 height 13
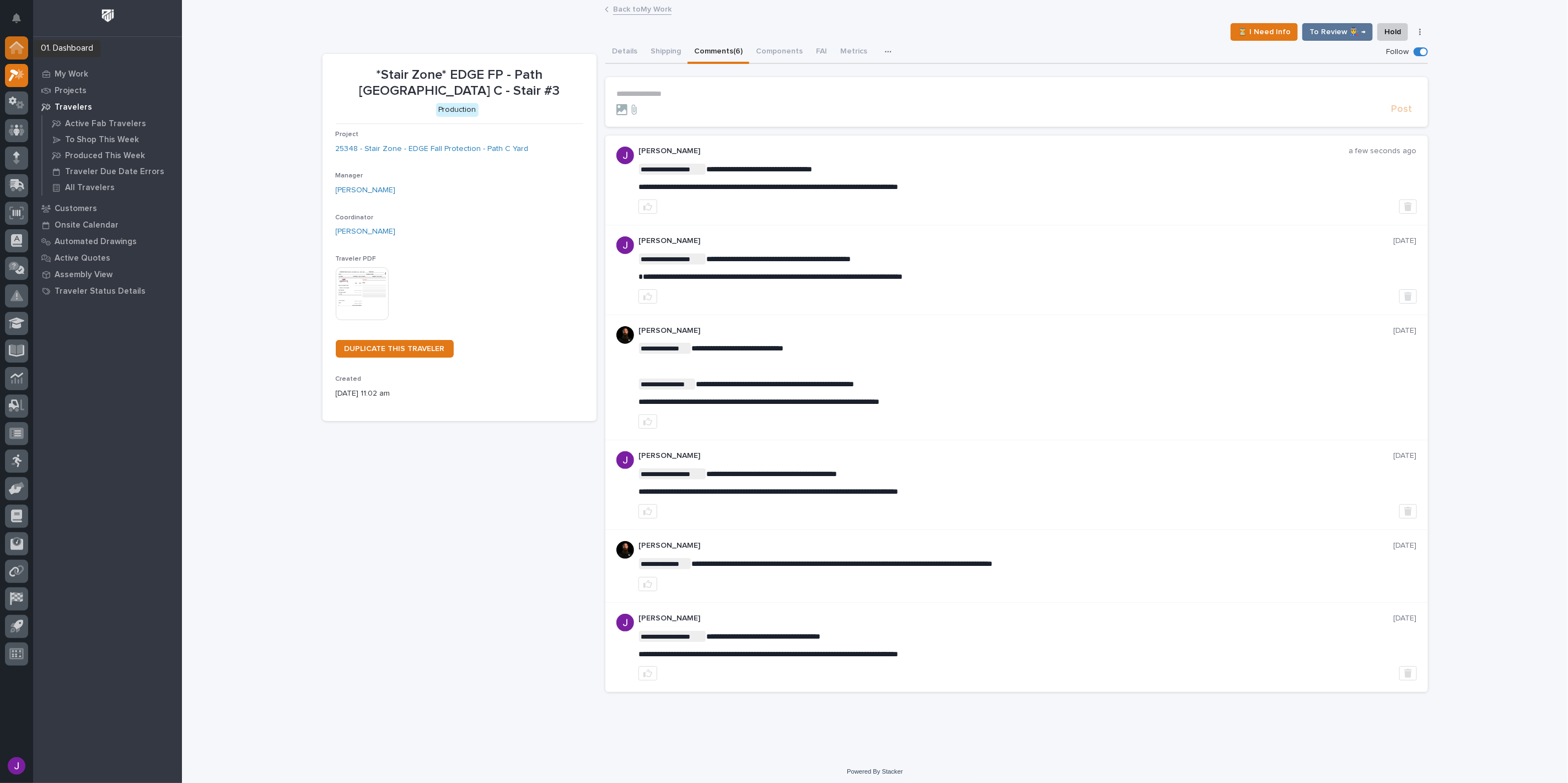
click at [21, 52] on icon at bounding box center [16, 49] width 11 height 11
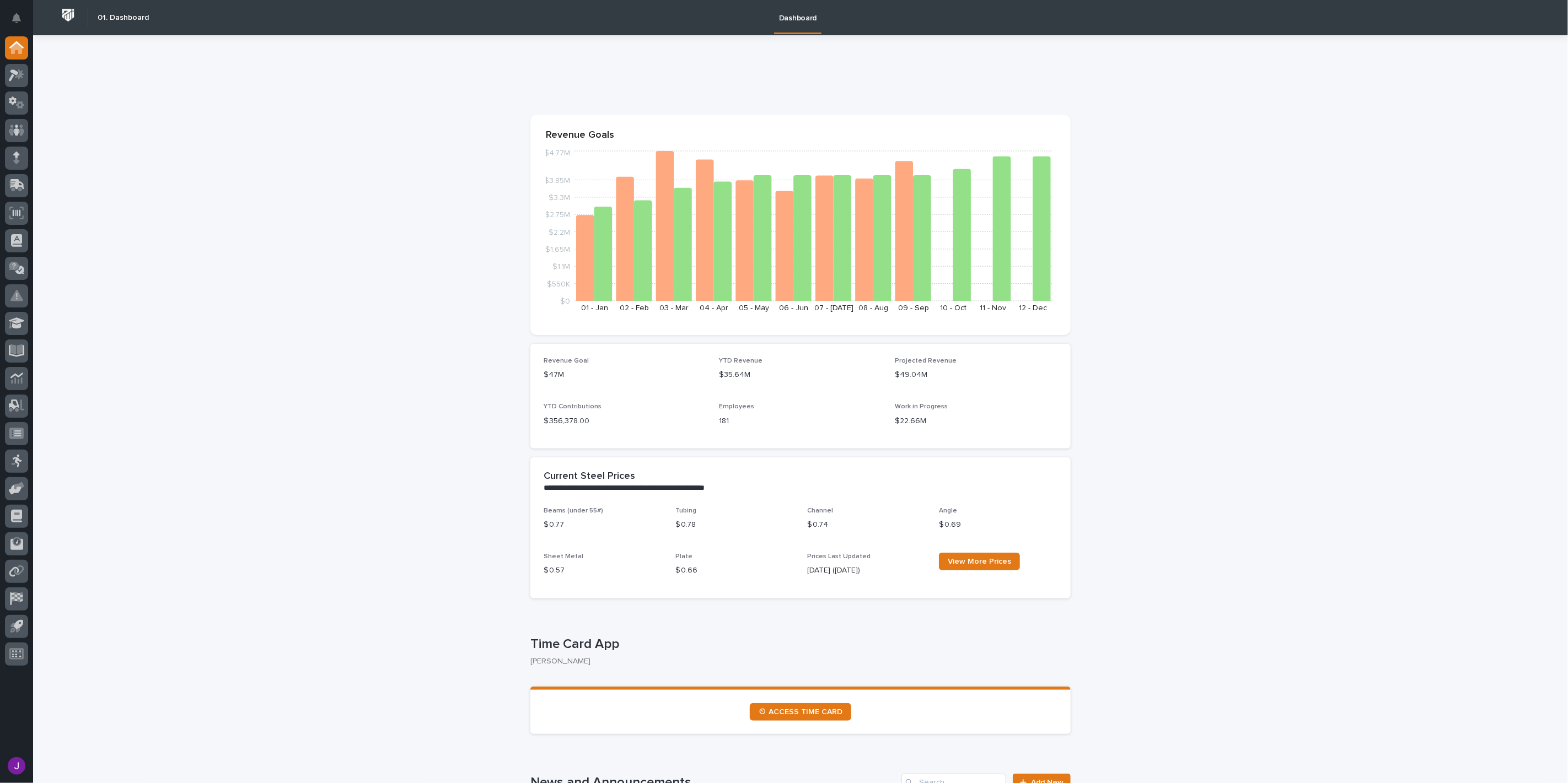
scroll to position [367, 0]
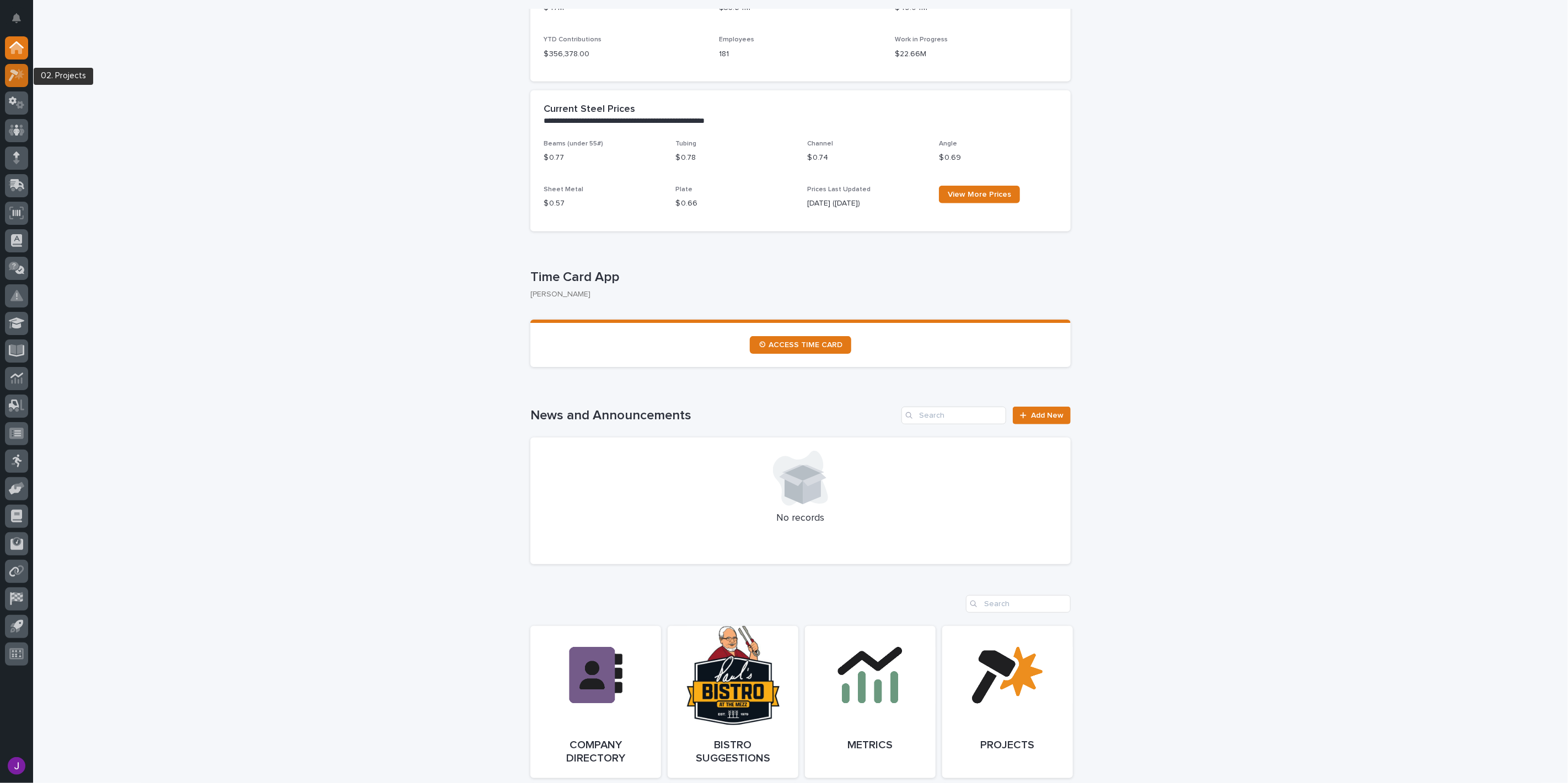
click at [13, 76] on icon at bounding box center [14, 76] width 10 height 12
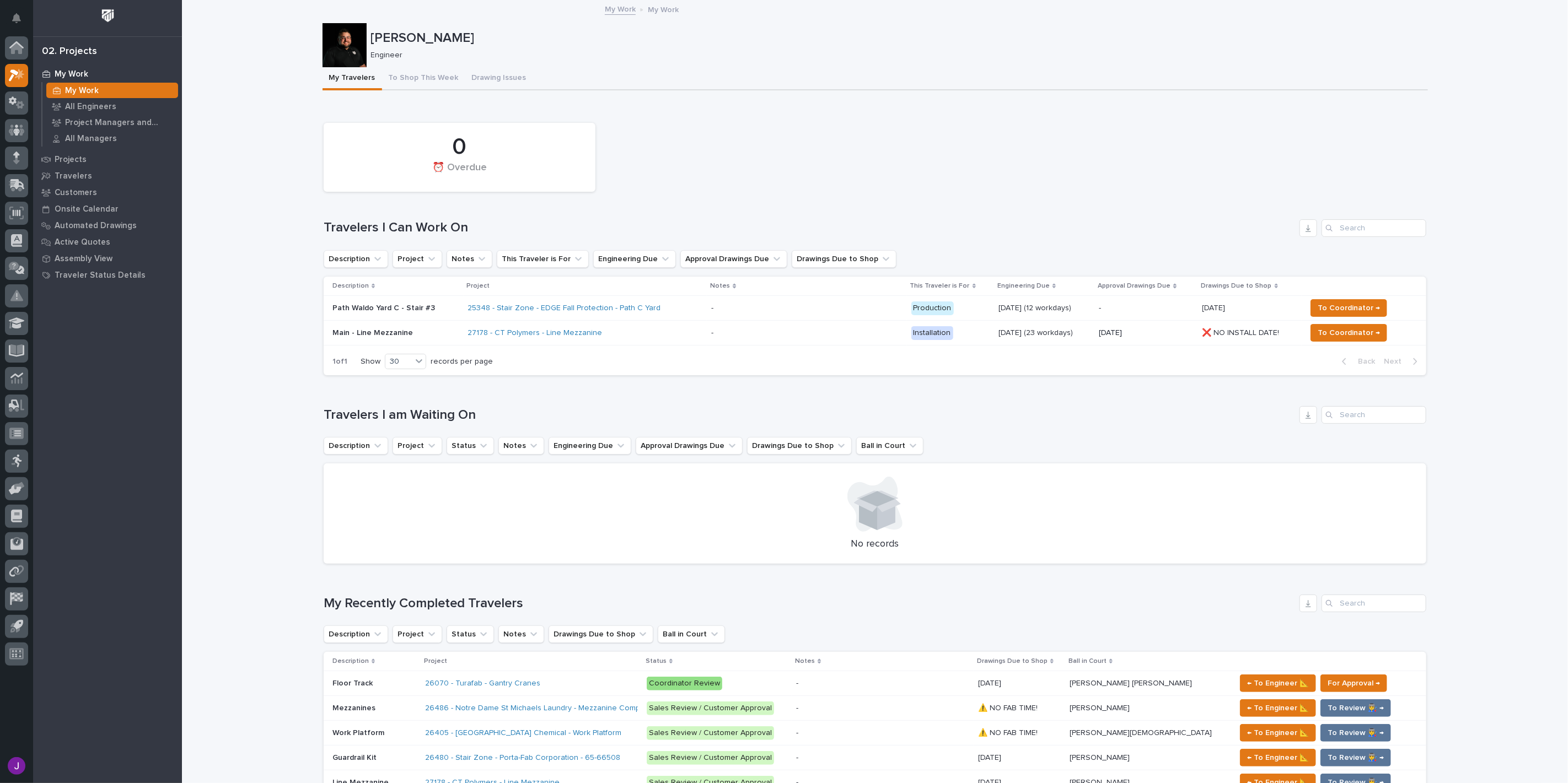
drag, startPoint x: 0, startPoint y: 98, endPoint x: 0, endPoint y: 89, distance: 9.0
drag, startPoint x: 0, startPoint y: 89, endPoint x: 1355, endPoint y: 300, distance: 1371.3
click at [1355, 300] on button "To Coordinator →" at bounding box center [1349, 308] width 77 height 18
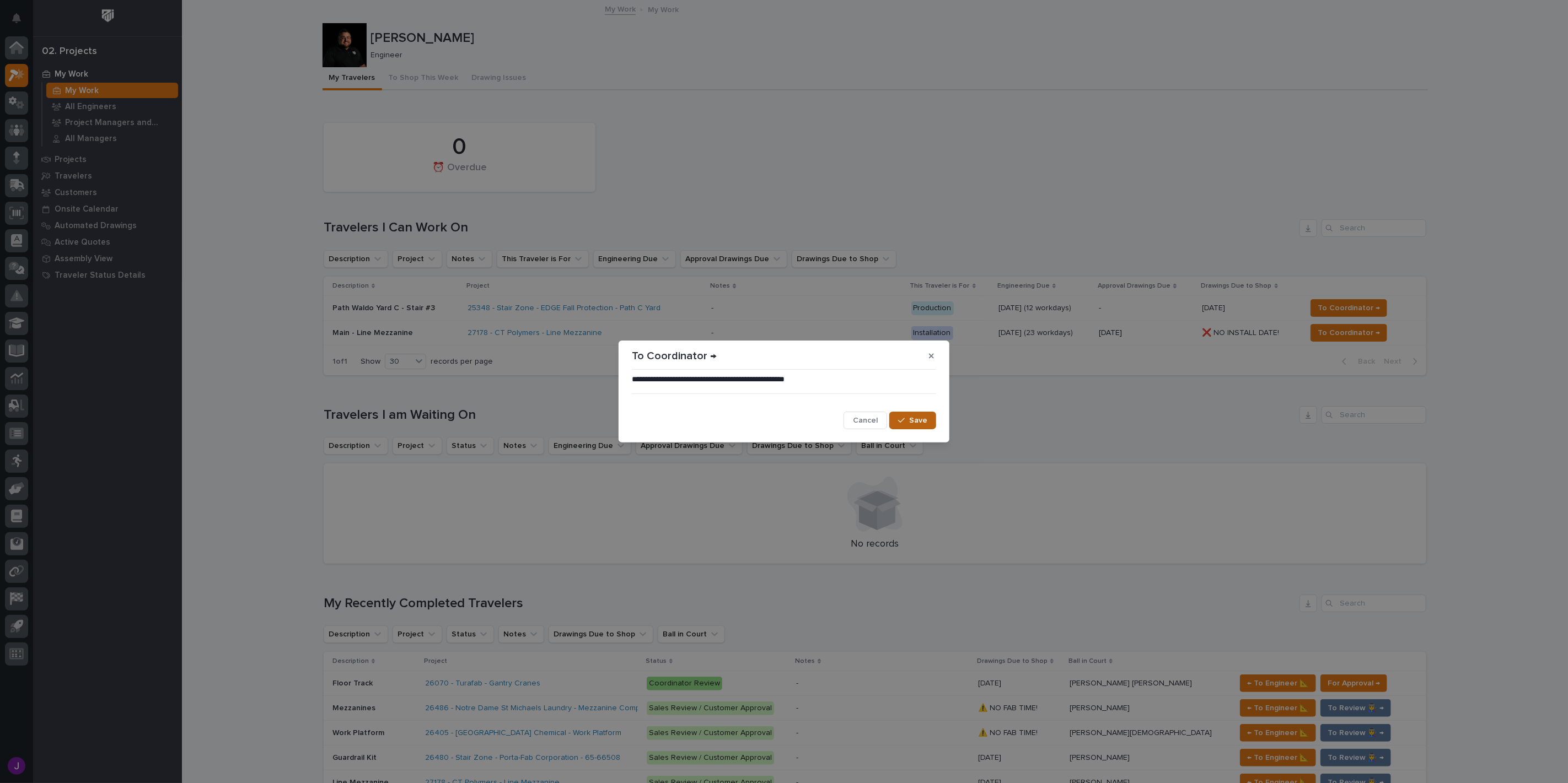
click at [912, 416] on span "Save" at bounding box center [918, 421] width 18 height 10
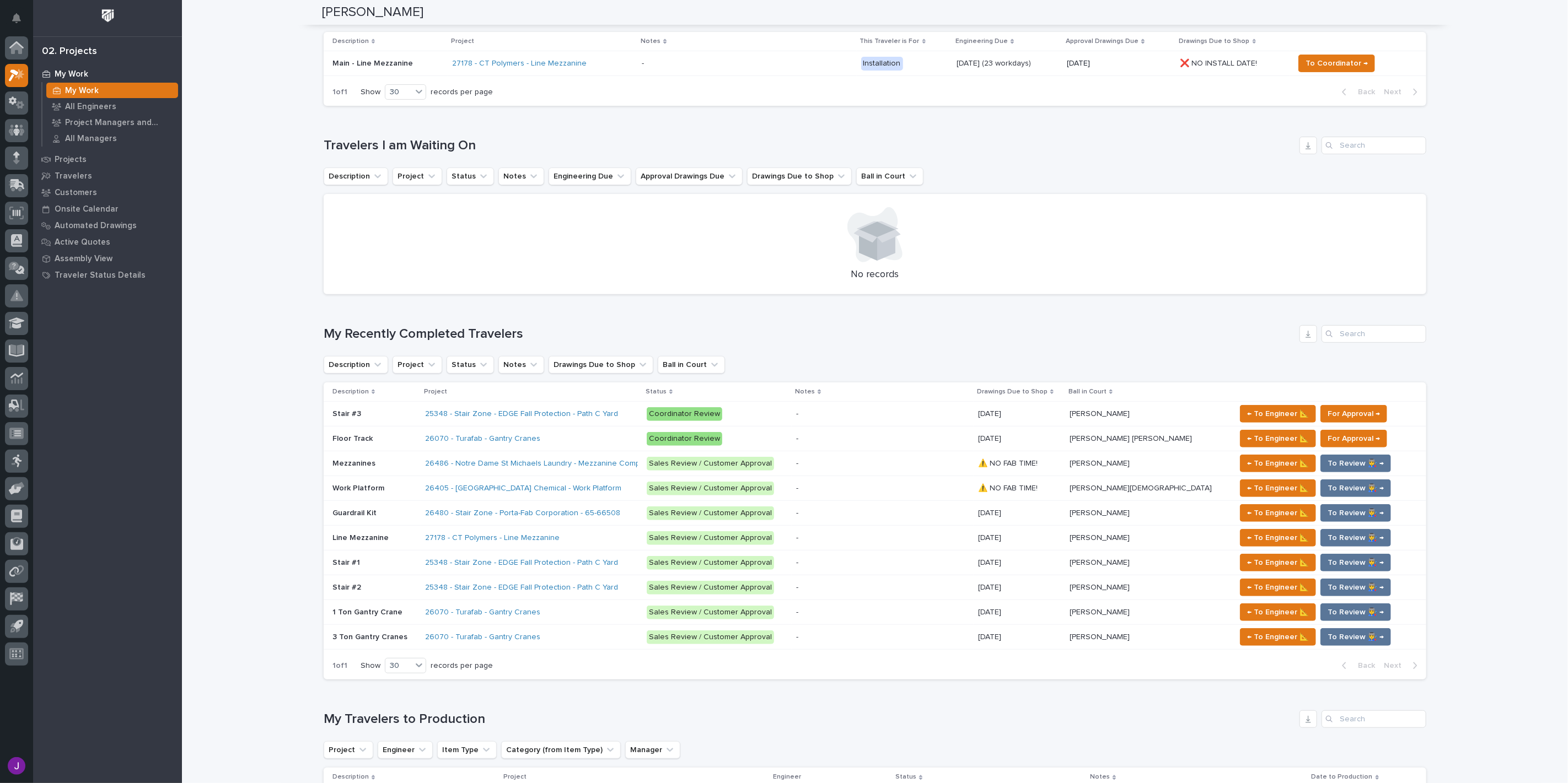
scroll to position [306, 0]
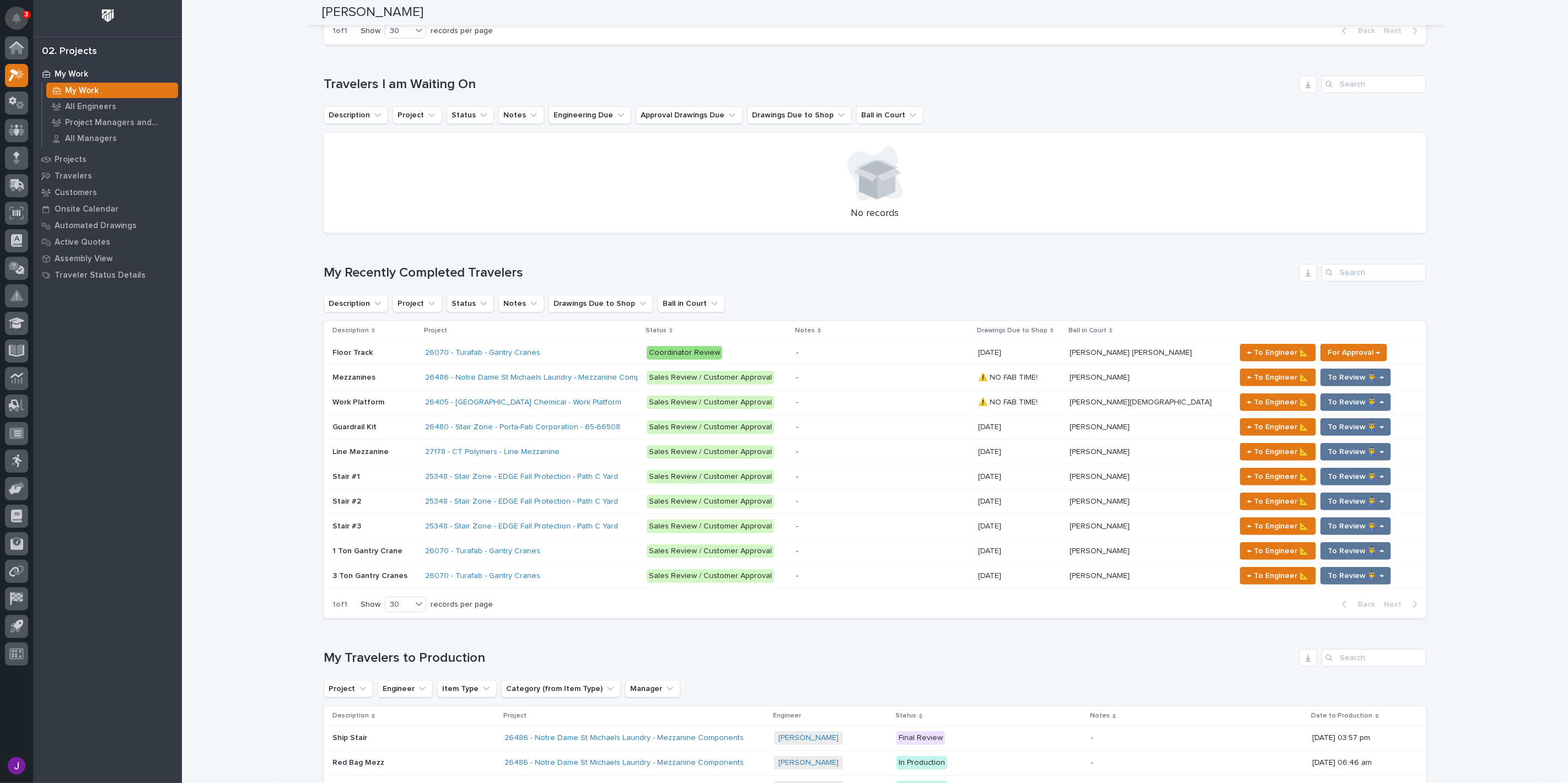
click at [12, 23] on icon "Notifications" at bounding box center [16, 18] width 9 height 10
click at [289, 55] on div "Loading... Saving… Loading... Saving… [PERSON_NAME] [PERSON_NAME] Engineer Sorr…" at bounding box center [875, 542] width 1386 height 1694
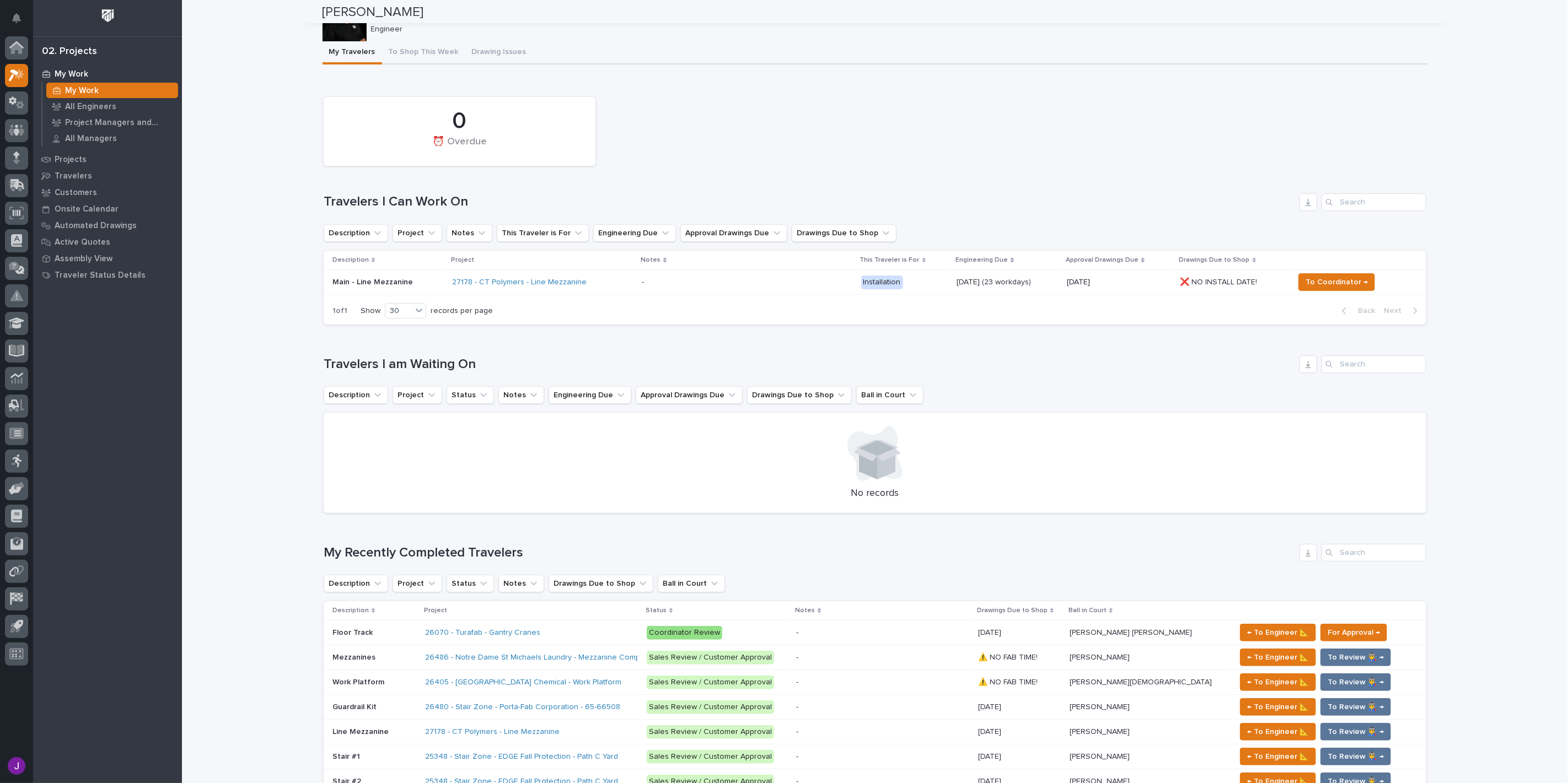
scroll to position [0, 0]
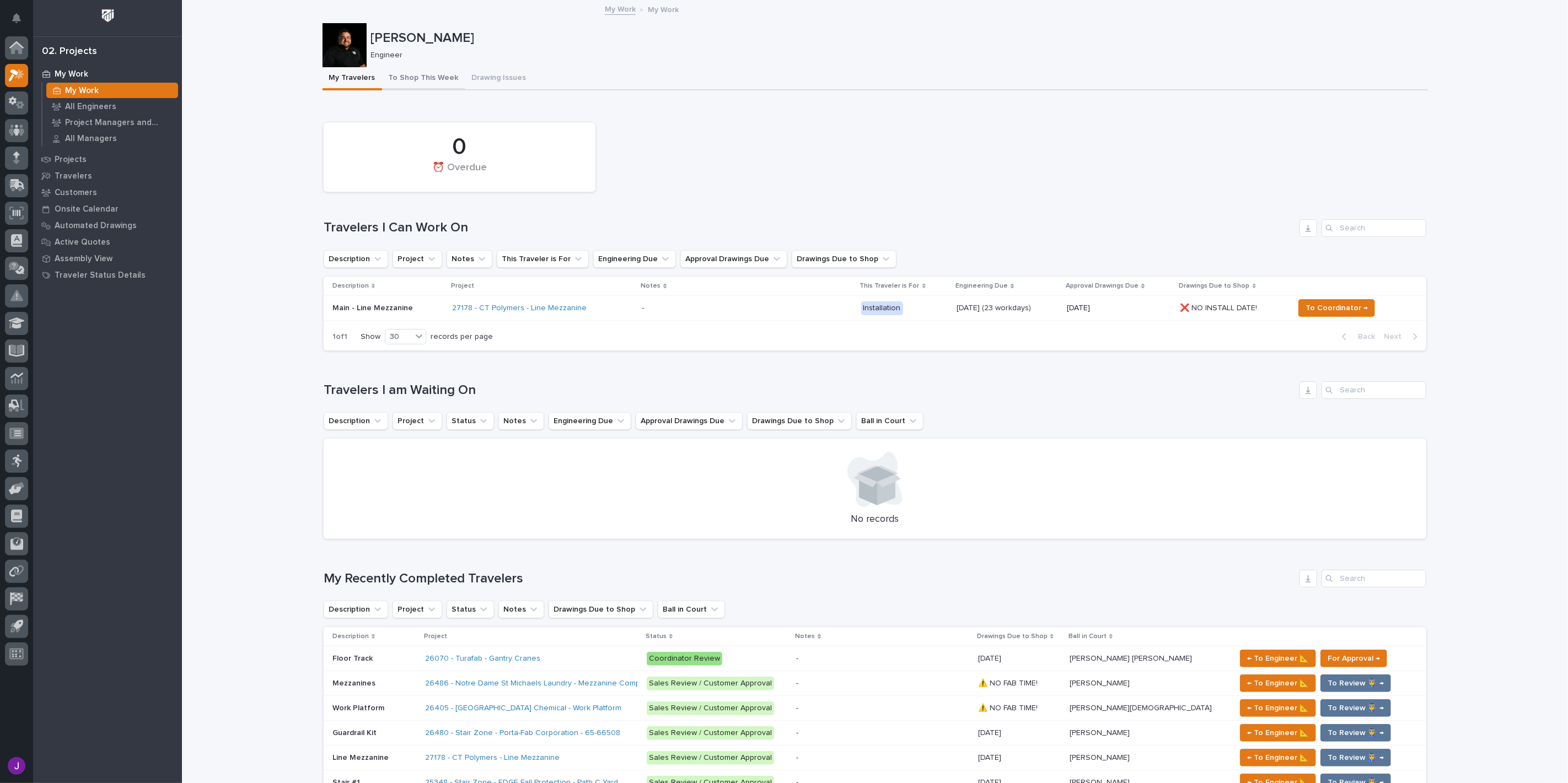
click at [399, 78] on button "To Shop This Week" at bounding box center [424, 79] width 83 height 23
